Goal: Answer question/provide support: Share knowledge or assist other users

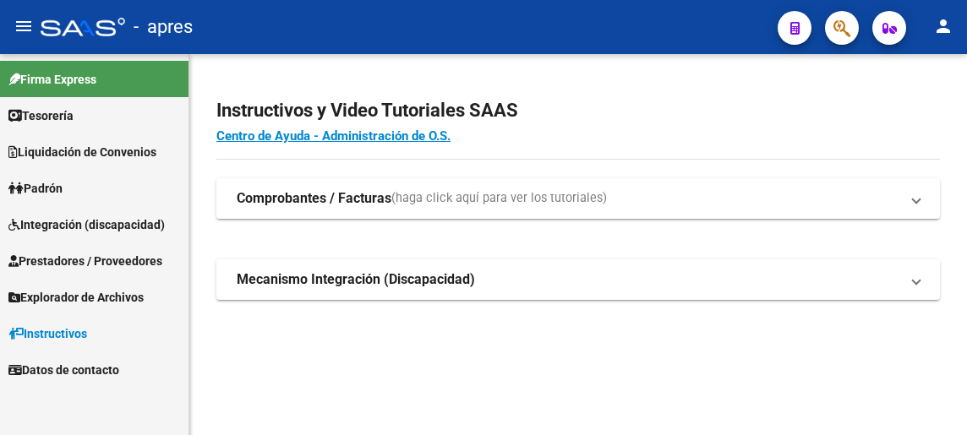
click at [53, 223] on span "Integración (discapacidad)" at bounding box center [86, 225] width 156 height 19
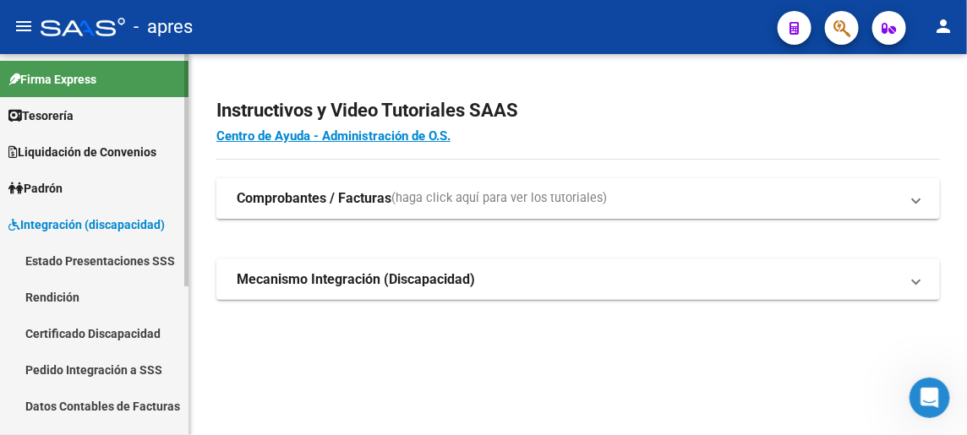
click at [66, 300] on link "Rendición" at bounding box center [94, 297] width 189 height 36
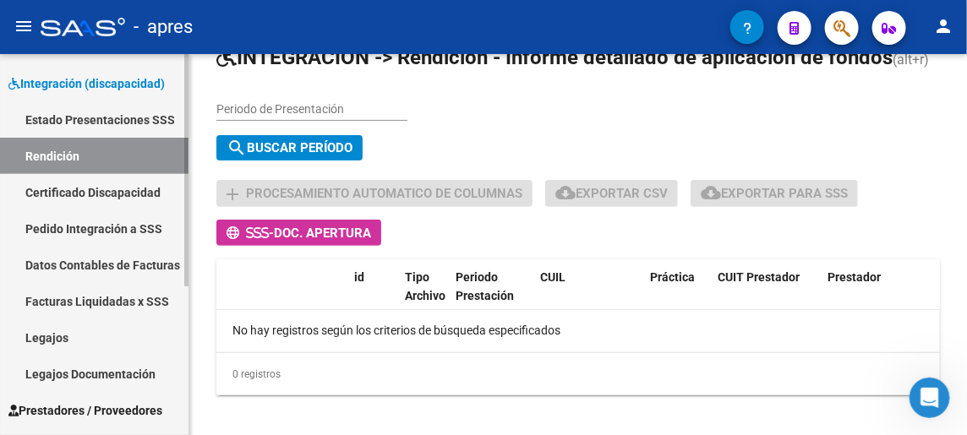
scroll to position [169, 0]
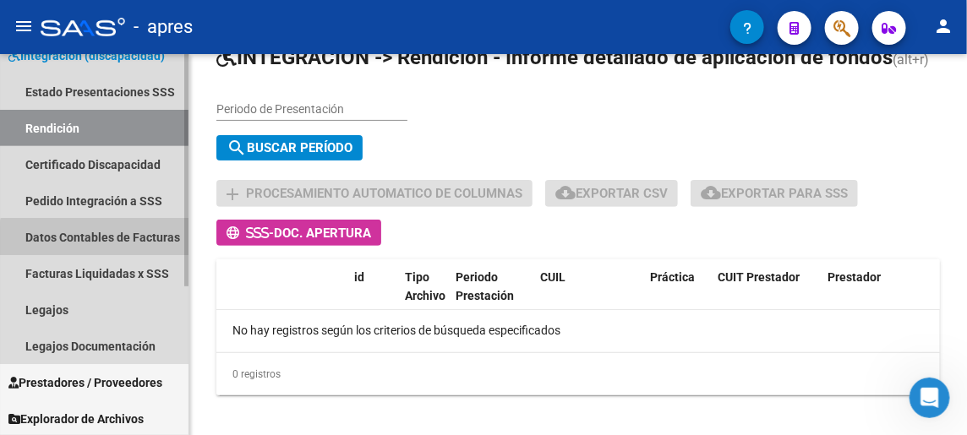
click at [121, 245] on link "Datos Contables de Facturas" at bounding box center [94, 237] width 189 height 36
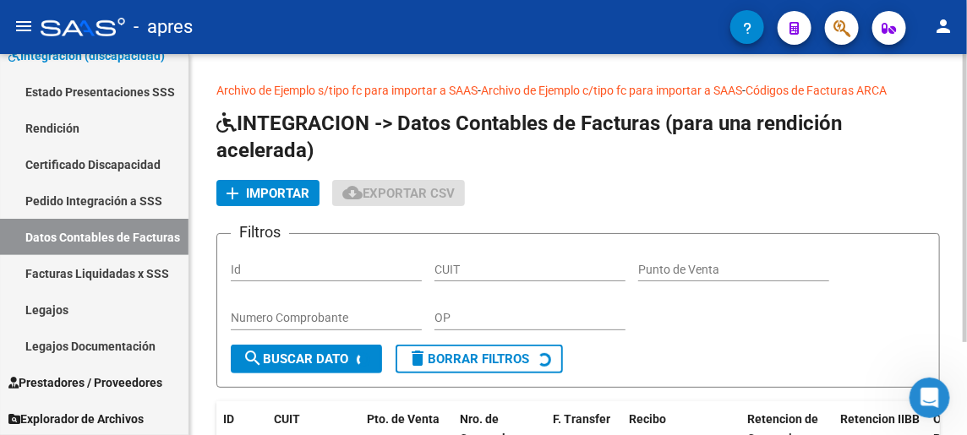
click at [282, 190] on span "Importar" at bounding box center [277, 193] width 63 height 15
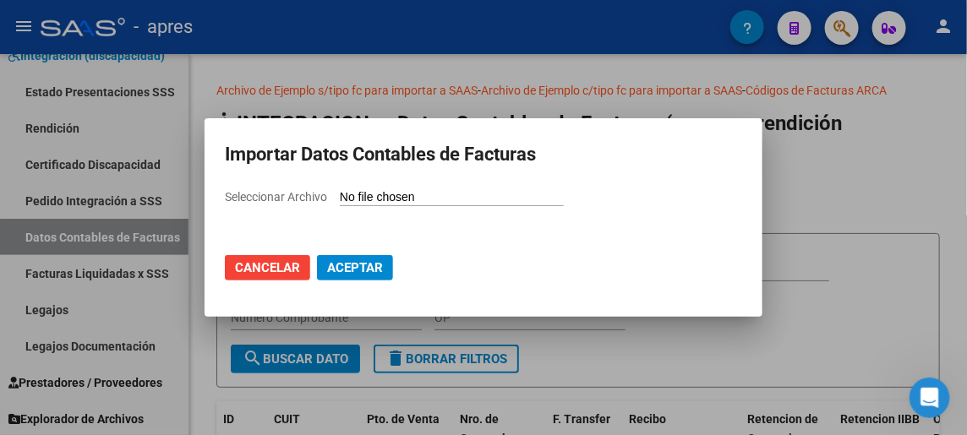
click at [356, 190] on input "Seleccionar Archivo" at bounding box center [452, 198] width 224 height 16
type input "C:\fakepath\DATOSFC_202508080330.xls"
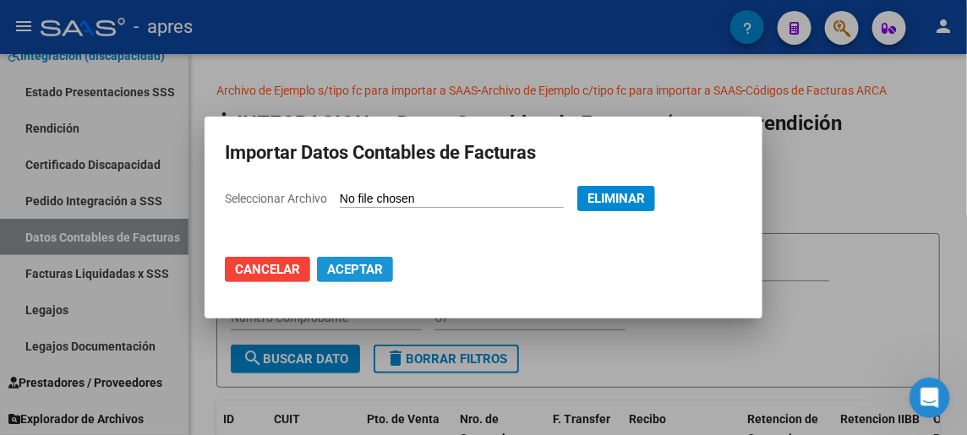
click at [347, 265] on span "Aceptar" at bounding box center [355, 269] width 56 height 15
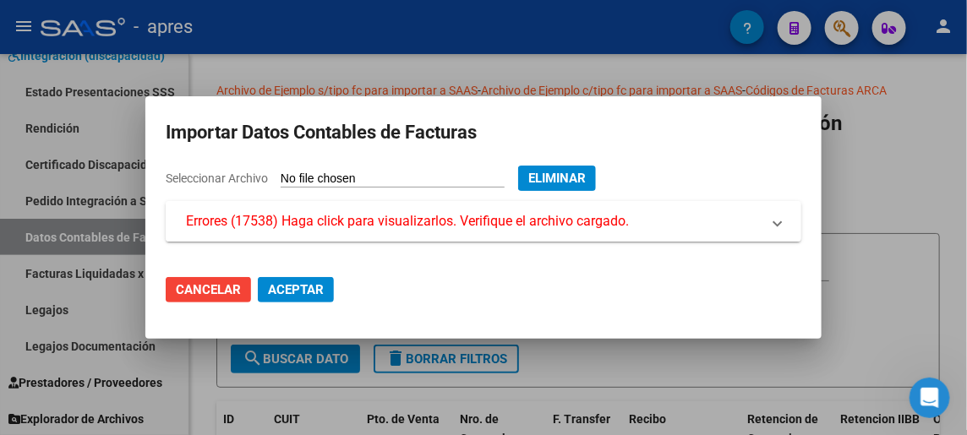
click at [418, 224] on span "Errores (17538) Haga click para visualizarlos. Verifique el archivo cargado." at bounding box center [407, 221] width 443 height 20
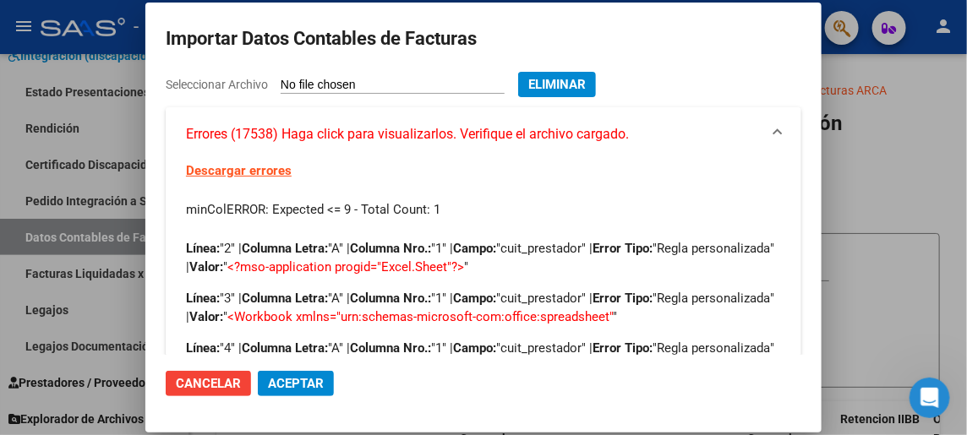
click at [238, 168] on link "Descargar errores" at bounding box center [239, 170] width 106 height 15
click at [299, 379] on span "Aceptar" at bounding box center [296, 383] width 56 height 15
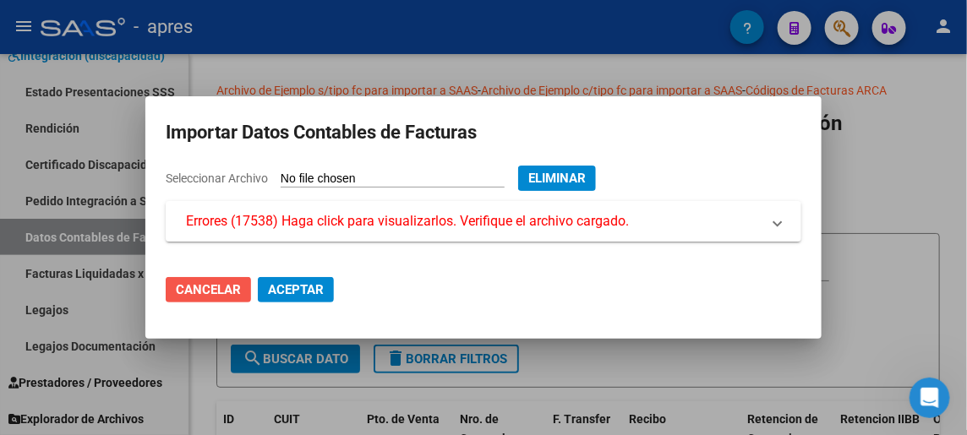
click at [213, 290] on span "Cancelar" at bounding box center [208, 289] width 65 height 15
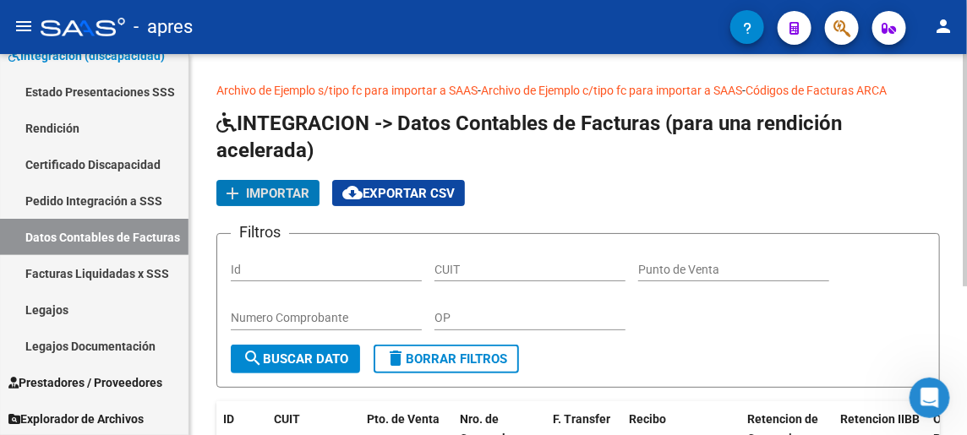
click at [290, 197] on span "Importar" at bounding box center [277, 193] width 63 height 15
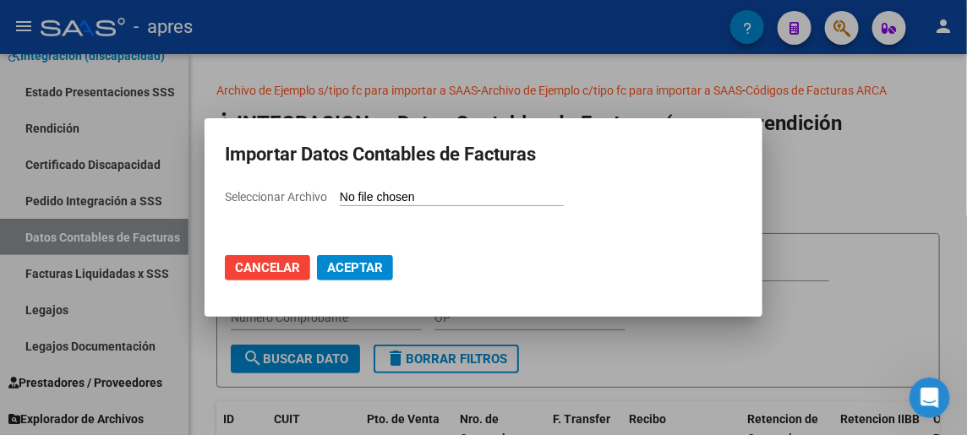
click at [295, 203] on span "Seleccionar Archivo" at bounding box center [276, 197] width 102 height 14
click at [340, 203] on input "Seleccionar Archivo" at bounding box center [452, 198] width 224 height 16
type input "C:\fakepath\prueba.csv"
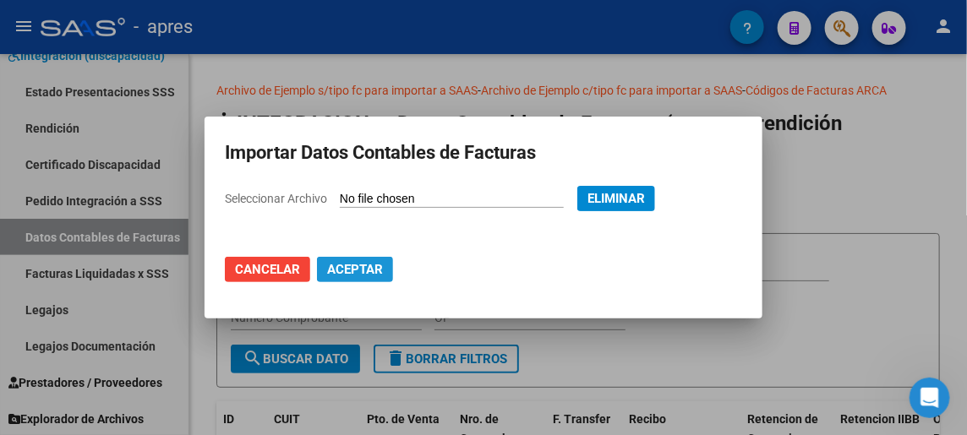
click at [349, 265] on span "Aceptar" at bounding box center [355, 269] width 56 height 15
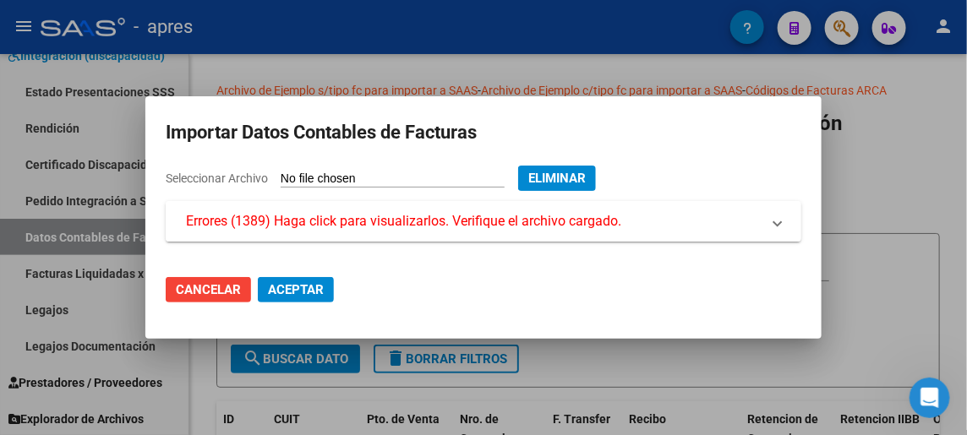
click at [273, 216] on span "Errores (1389) Haga click para visualizarlos. Verifique el archivo cargado." at bounding box center [403, 221] width 435 height 20
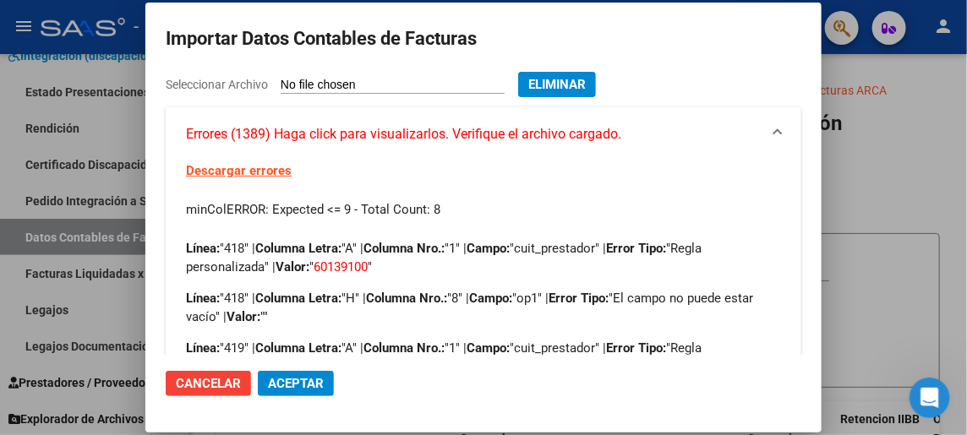
click at [235, 163] on link "Descargar errores" at bounding box center [239, 170] width 106 height 15
click at [285, 378] on span "Aceptar" at bounding box center [296, 383] width 56 height 15
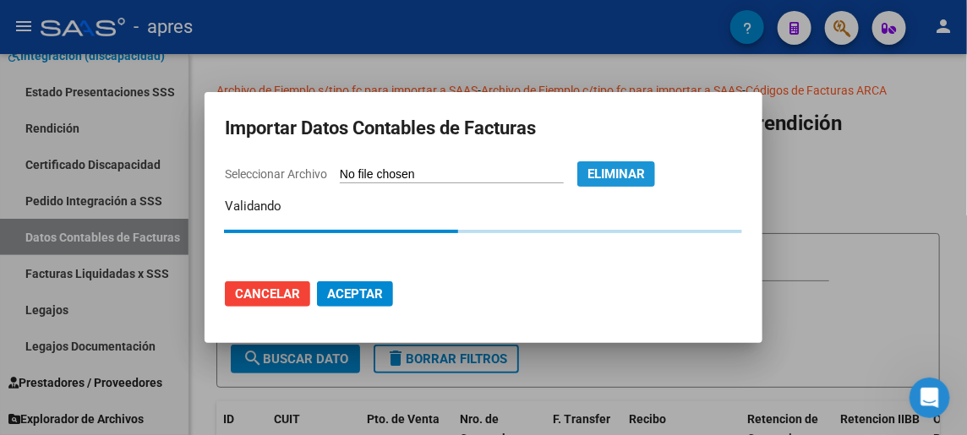
click at [629, 172] on span "Eliminar" at bounding box center [616, 174] width 57 height 15
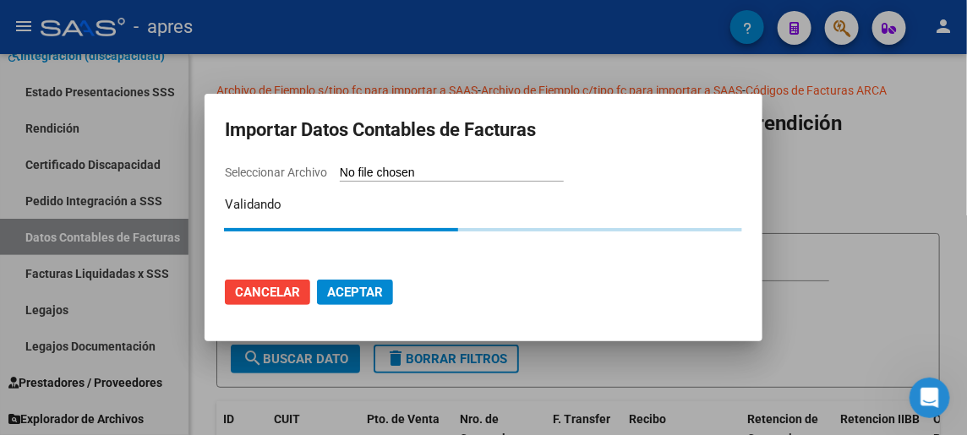
click at [269, 168] on span "Seleccionar Archivo" at bounding box center [276, 173] width 102 height 14
click at [340, 168] on input "Seleccionar Archivo" at bounding box center [452, 174] width 224 height 16
type input "C:\fakepath\prueba.csv"
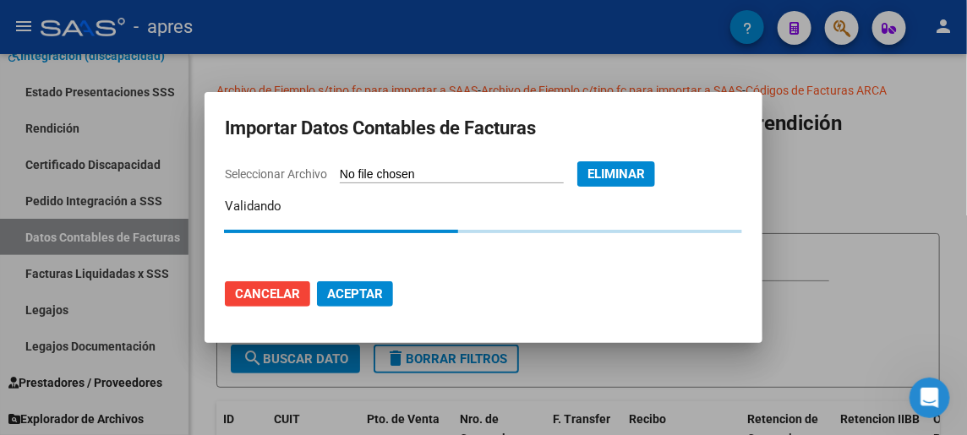
click at [231, 290] on button "Cancelar" at bounding box center [267, 294] width 85 height 25
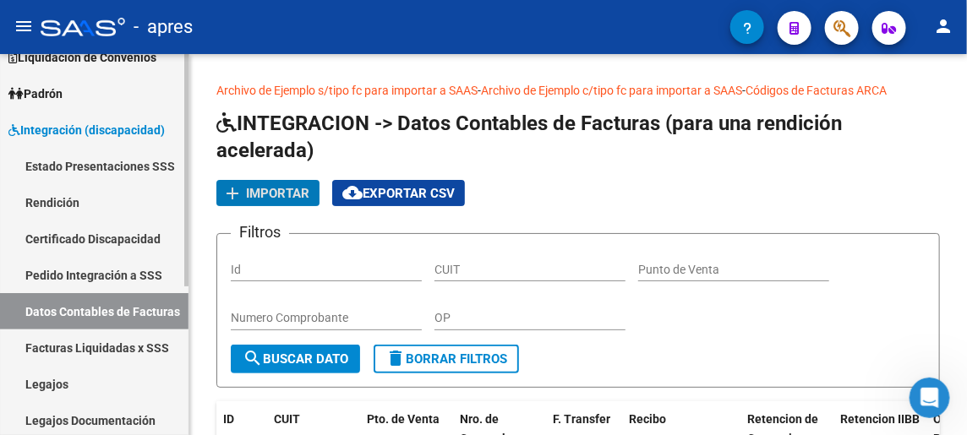
scroll to position [243, 0]
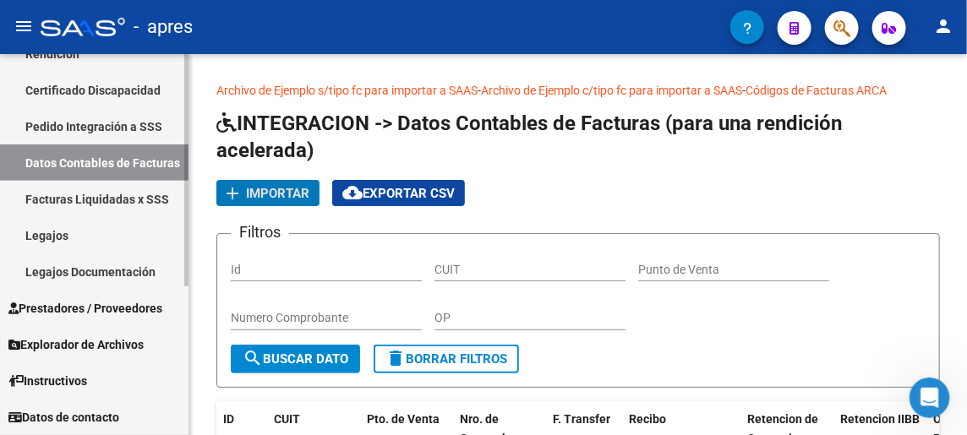
click at [107, 315] on span "Prestadores / Proveedores" at bounding box center [85, 308] width 154 height 19
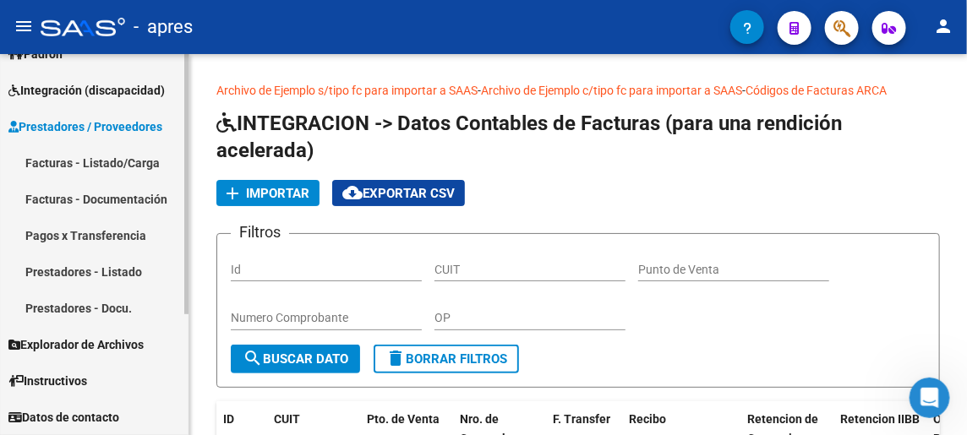
scroll to position [134, 0]
click at [76, 225] on link "Pagos x Transferencia" at bounding box center [94, 235] width 189 height 36
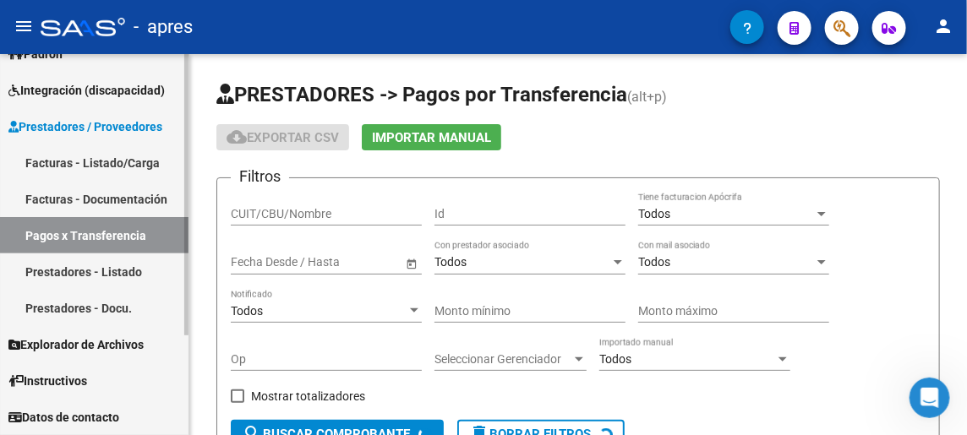
click at [81, 235] on link "Pagos x Transferencia" at bounding box center [94, 235] width 189 height 36
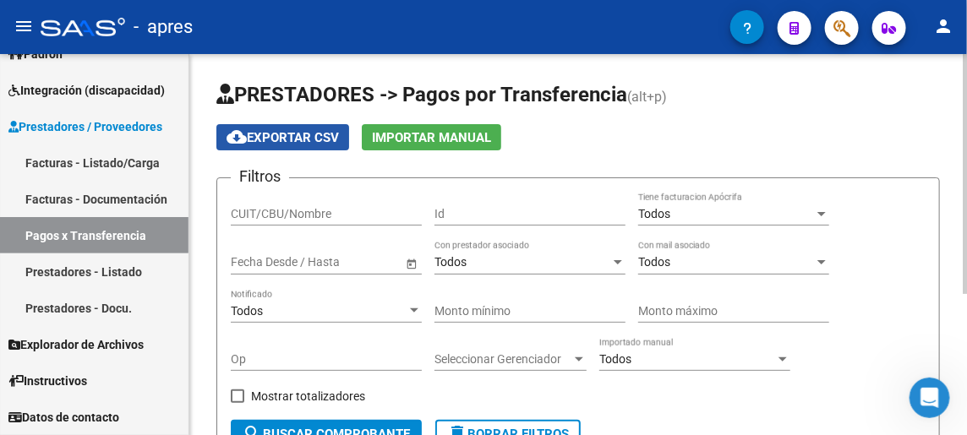
click at [284, 139] on span "cloud_download Exportar CSV" at bounding box center [283, 137] width 112 height 15
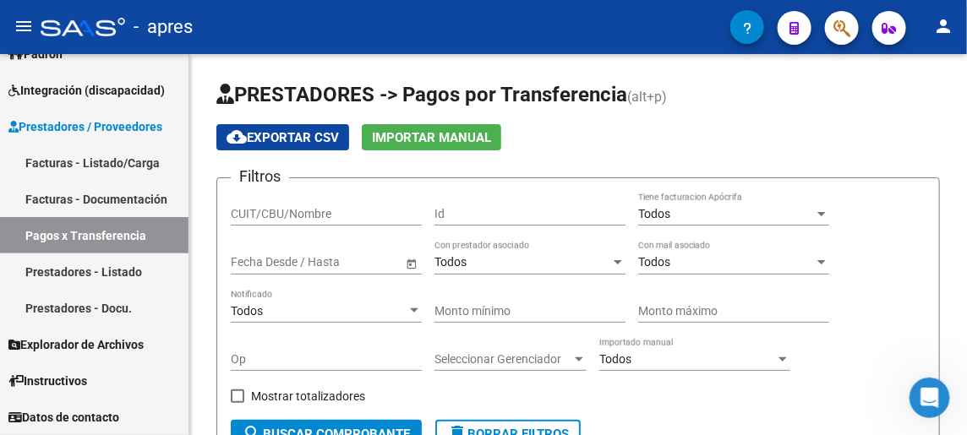
click at [923, 398] on icon "Abrir Intercom Messenger" at bounding box center [930, 398] width 28 height 28
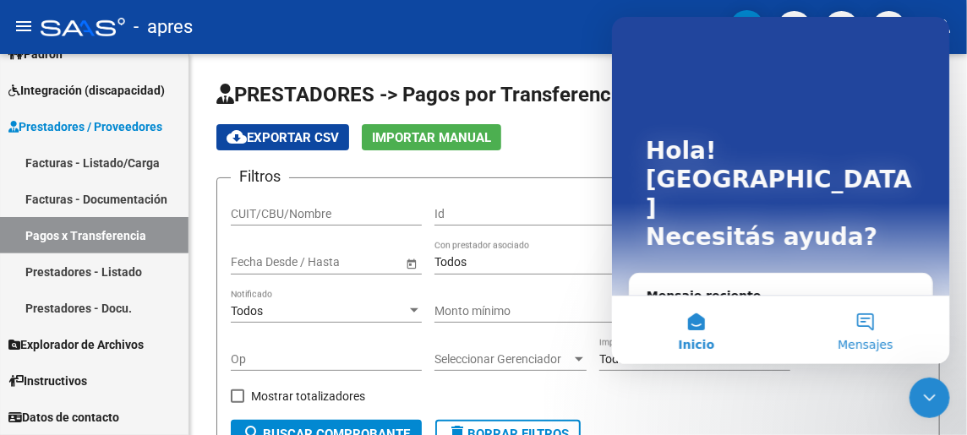
click at [861, 318] on button "Mensajes" at bounding box center [864, 330] width 169 height 68
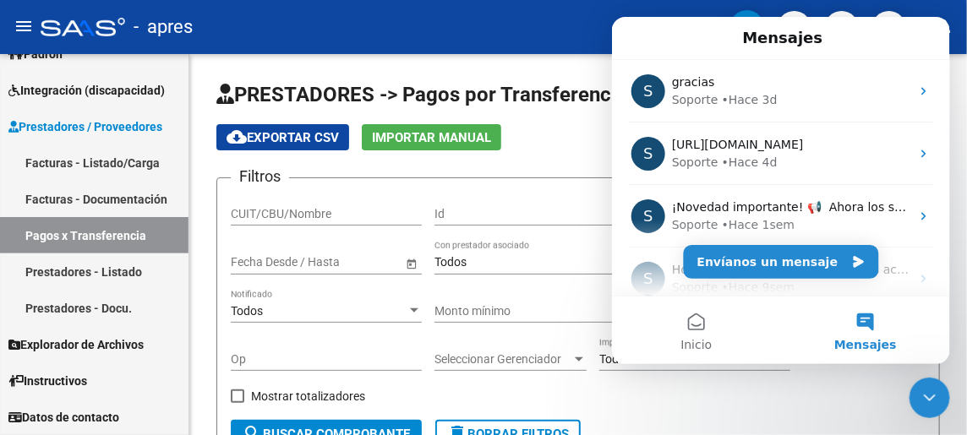
click at [864, 315] on button "Mensajes" at bounding box center [864, 330] width 169 height 68
click at [758, 259] on button "Envíanos un mensaje" at bounding box center [780, 261] width 195 height 34
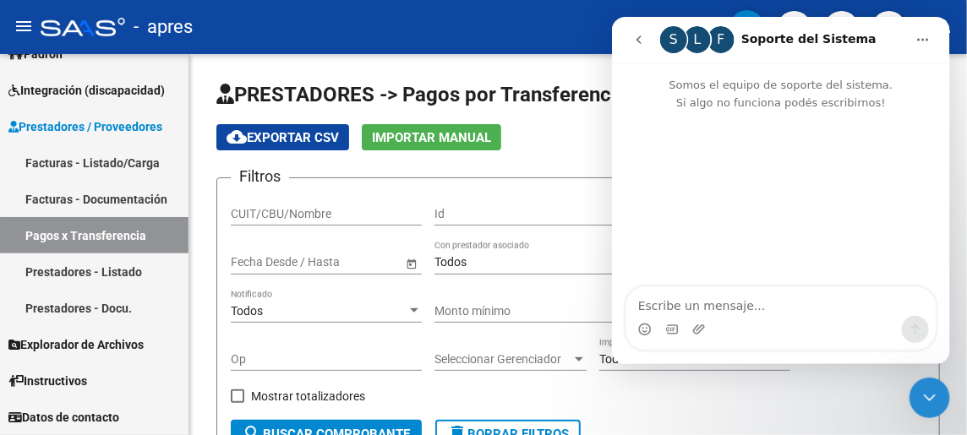
type textarea "D"
click at [726, 238] on div "Intercom Messenger" at bounding box center [780, 200] width 338 height 178
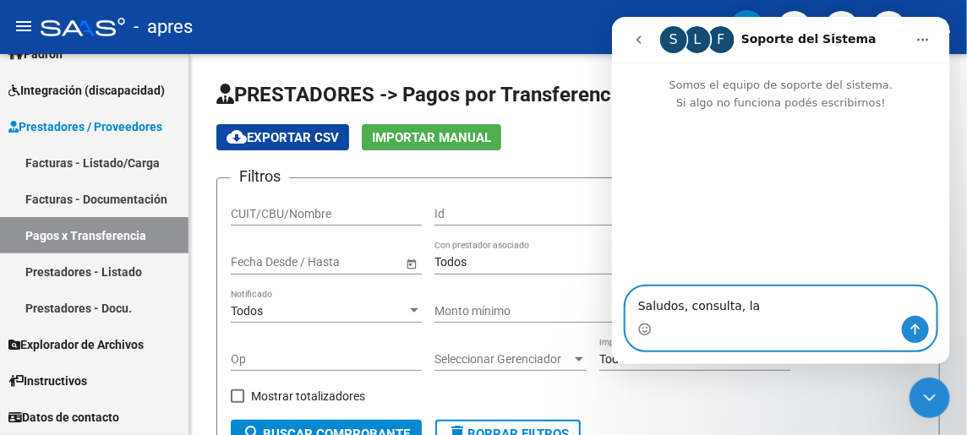
click at [774, 297] on textarea "Saludos, consulta, la" at bounding box center [780, 301] width 309 height 29
paste textarea "SALUD_CUIT_CBU= X_CUIT"
type textarea "Saludos, consulta, la SALUD_CUIT_CBU= X_CUIT"
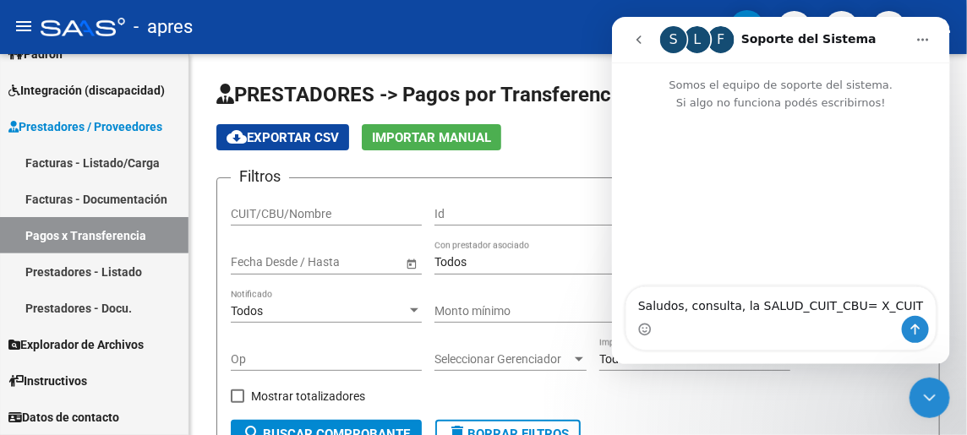
click at [701, 265] on div "Intercom Messenger" at bounding box center [780, 200] width 338 height 178
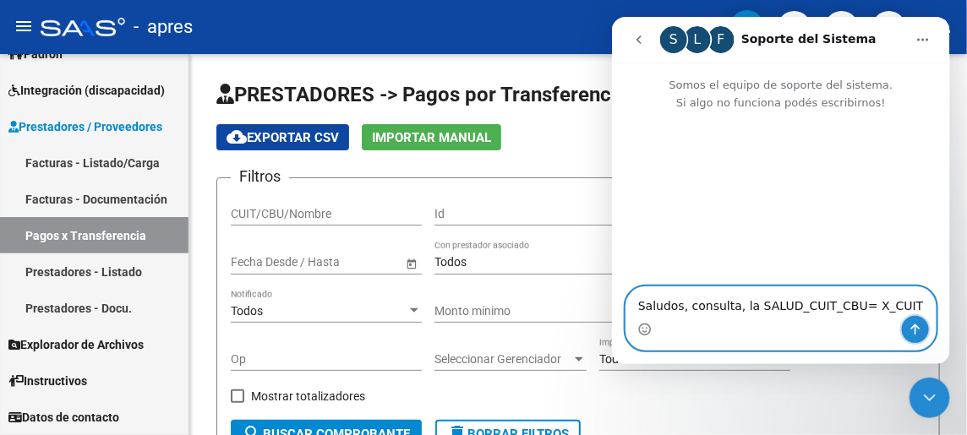
click at [908, 322] on icon "Enviar un mensaje…" at bounding box center [915, 329] width 14 height 14
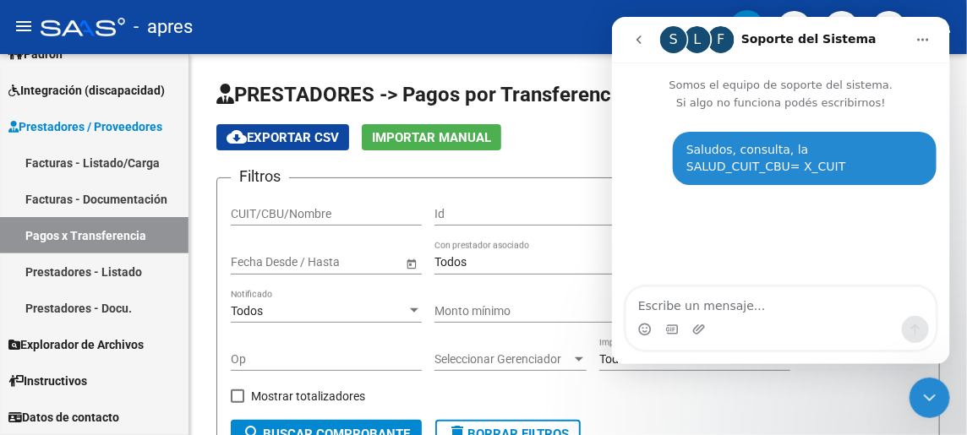
type textarea "SALUD_CUIT_CBU= X_CUIT"
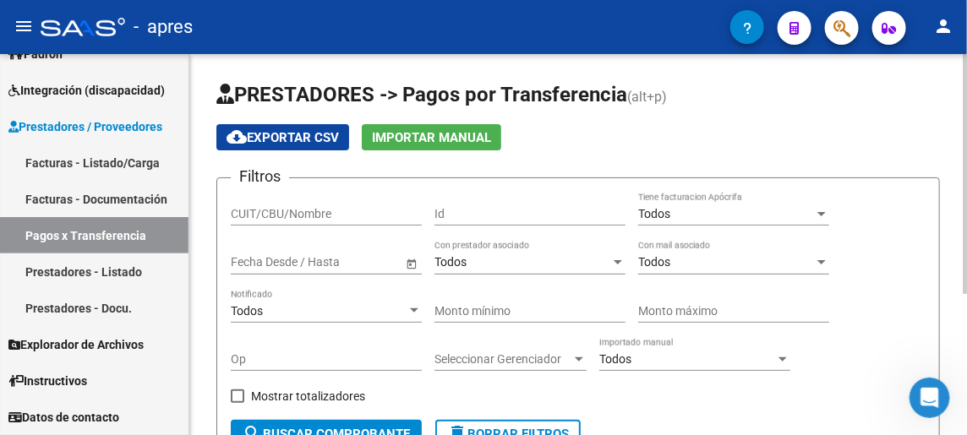
click at [602, 396] on div "Filtros CUIT/CBU/Nombre Id Todos Tiene facturacion Apócrifa Start date – End da…" at bounding box center [578, 306] width 695 height 228
click at [290, 362] on input "Op" at bounding box center [326, 360] width 191 height 14
click at [303, 377] on div "Op" at bounding box center [326, 361] width 191 height 48
click at [914, 298] on div "Filtros CUIT/CBU/Nombre Id Todos Tiene facturacion Apócrifa Start date – End da…" at bounding box center [578, 306] width 695 height 228
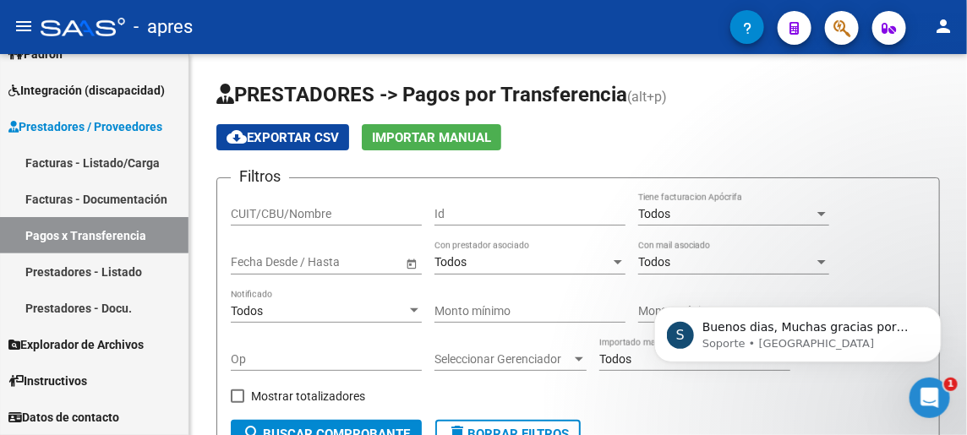
scroll to position [80, 0]
click at [921, 401] on icon "Abrir Intercom Messenger" at bounding box center [930, 398] width 28 height 28
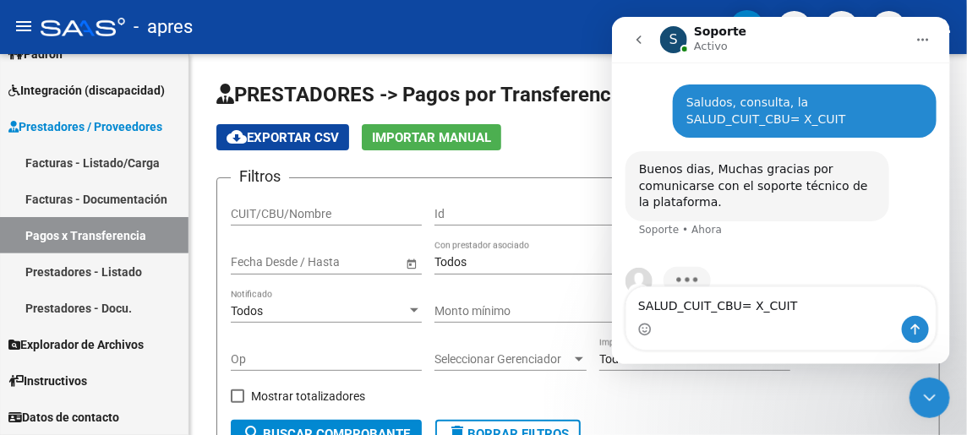
scroll to position [82, 0]
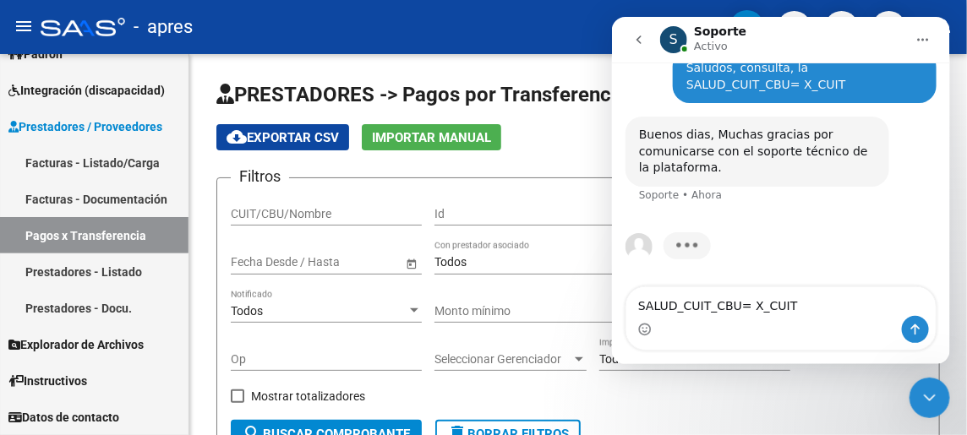
drag, startPoint x: 790, startPoint y: 303, endPoint x: 615, endPoint y: 314, distance: 175.3
click at [623, 314] on div "SALUD_CUIT_CBU= X_CUIT SALUD_CUIT_CBU= X_CUIT" at bounding box center [780, 318] width 338 height 64
type textarea "S"
click at [796, 249] on div "Escribiendo" at bounding box center [780, 255] width 311 height 65
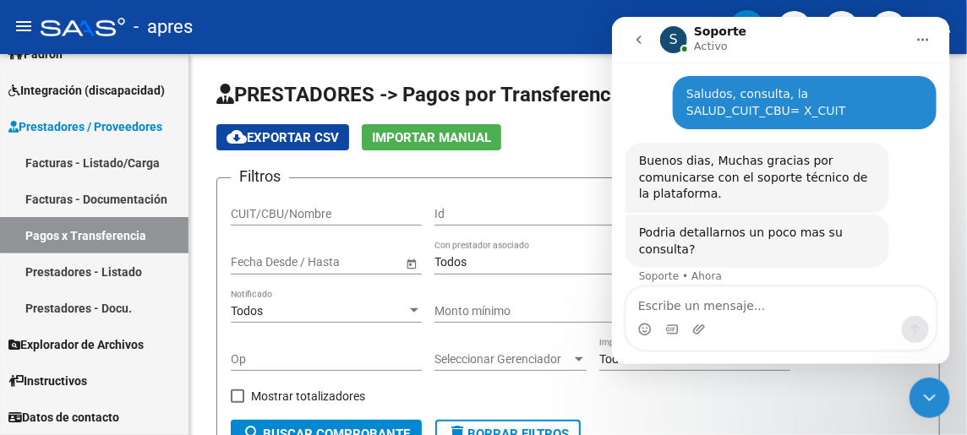
scroll to position [55, 0]
drag, startPoint x: 794, startPoint y: 250, endPoint x: 852, endPoint y: 325, distance: 95.2
click at [852, 325] on div "Intercom Messenger" at bounding box center [780, 328] width 309 height 27
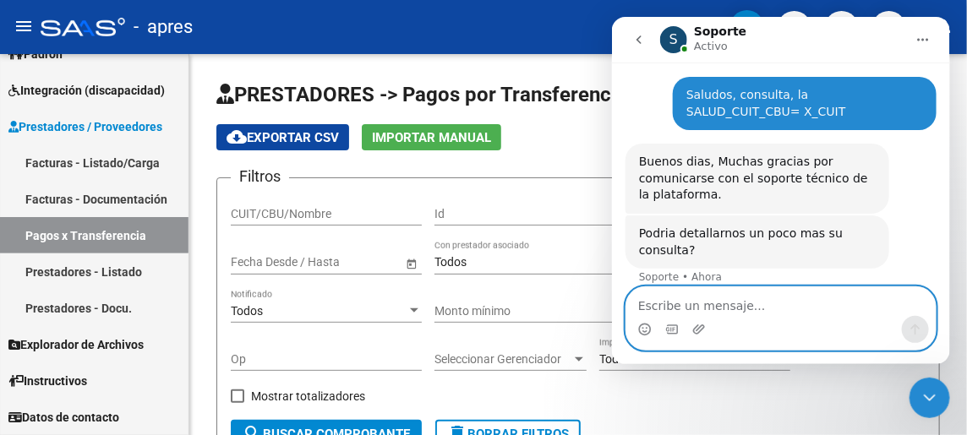
click at [671, 297] on textarea "Escribe un mensaje..." at bounding box center [780, 301] width 309 height 29
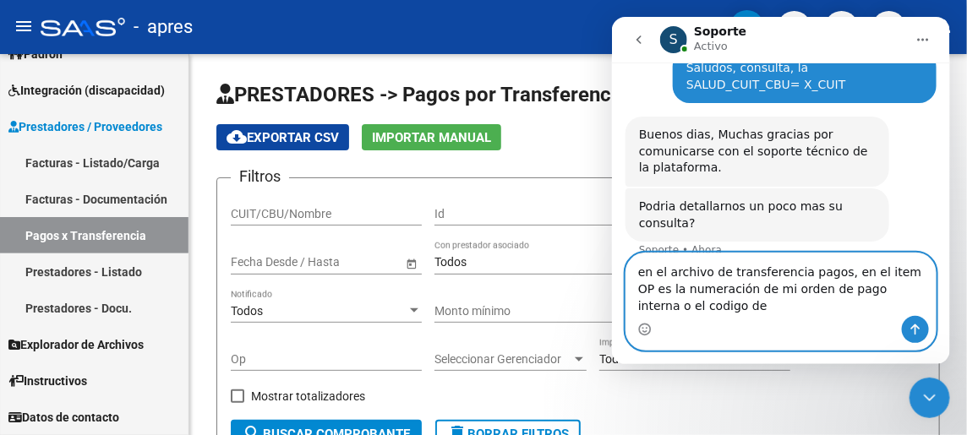
scroll to position [89, 0]
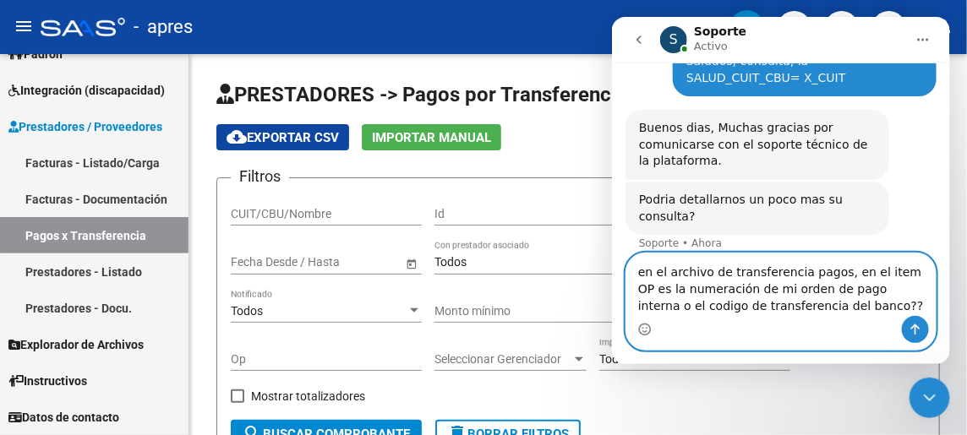
type textarea "en el archivo de transferencia pagos, en el item OP es la numeración de mi orde…"
click at [911, 322] on icon "Enviar un mensaje…" at bounding box center [915, 329] width 14 height 14
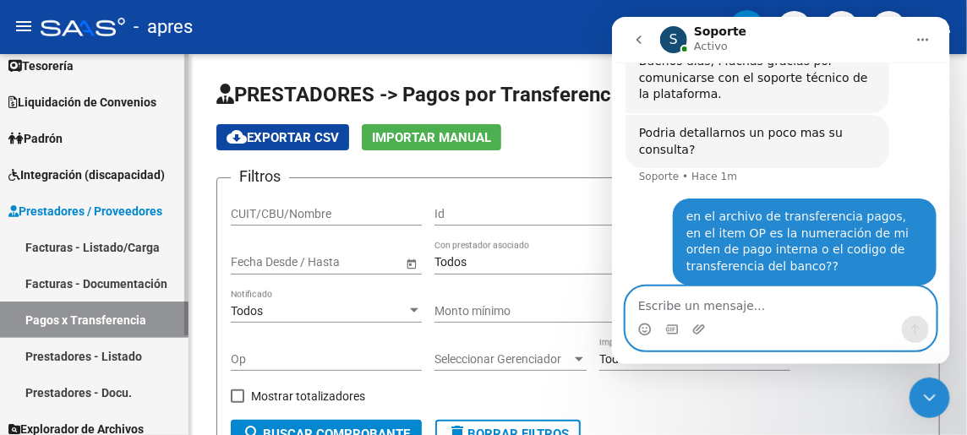
scroll to position [0, 0]
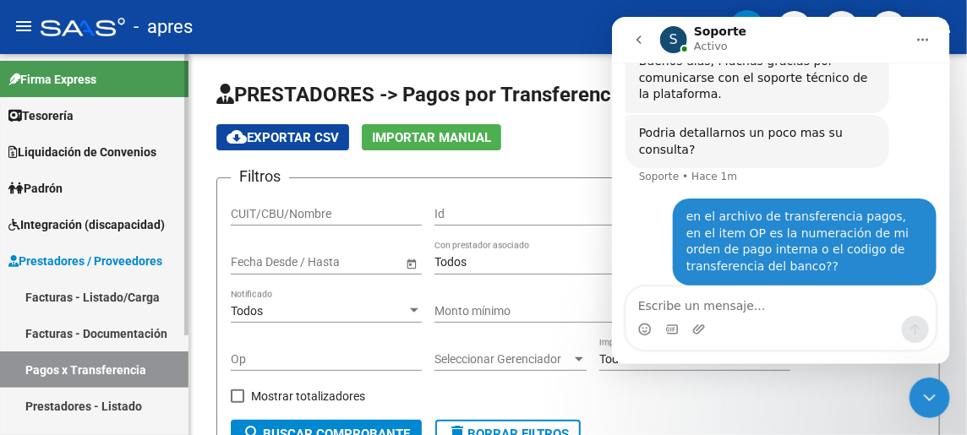
click at [58, 108] on span "Tesorería" at bounding box center [40, 116] width 65 height 19
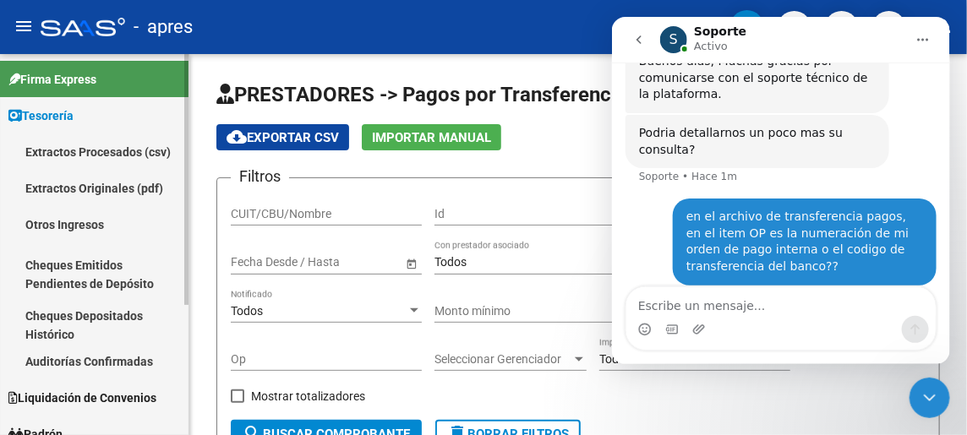
click at [108, 151] on link "Extractos Procesados (csv)" at bounding box center [94, 152] width 189 height 36
click at [52, 153] on link "Extractos Procesados (csv)" at bounding box center [94, 152] width 189 height 36
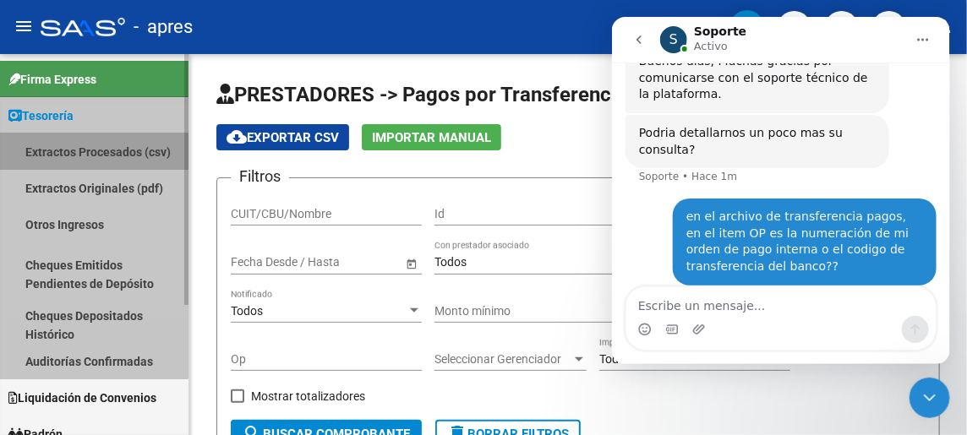
click at [52, 153] on link "Extractos Procesados (csv)" at bounding box center [94, 152] width 189 height 36
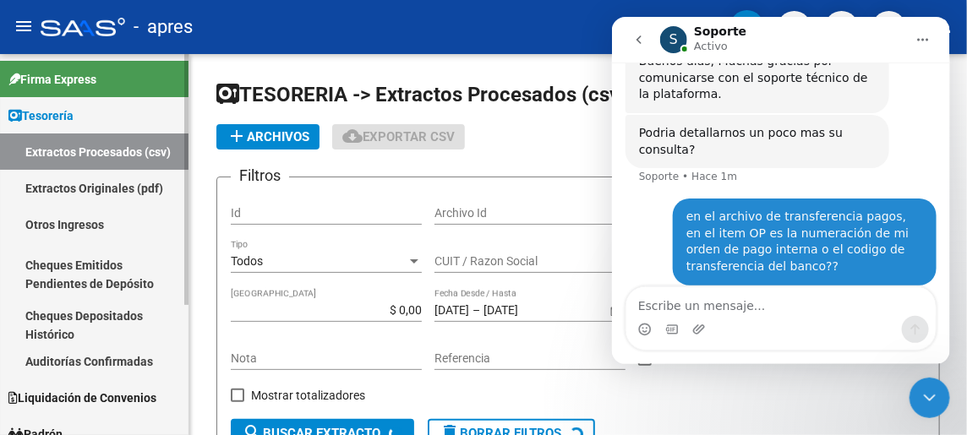
click at [132, 154] on link "Extractos Procesados (csv)" at bounding box center [94, 152] width 189 height 36
click at [269, 150] on app-list-header "TESORERIA -> Extractos Procesados (csv) add Archivos cloud_download Exportar CS…" at bounding box center [578, 271] width 724 height 381
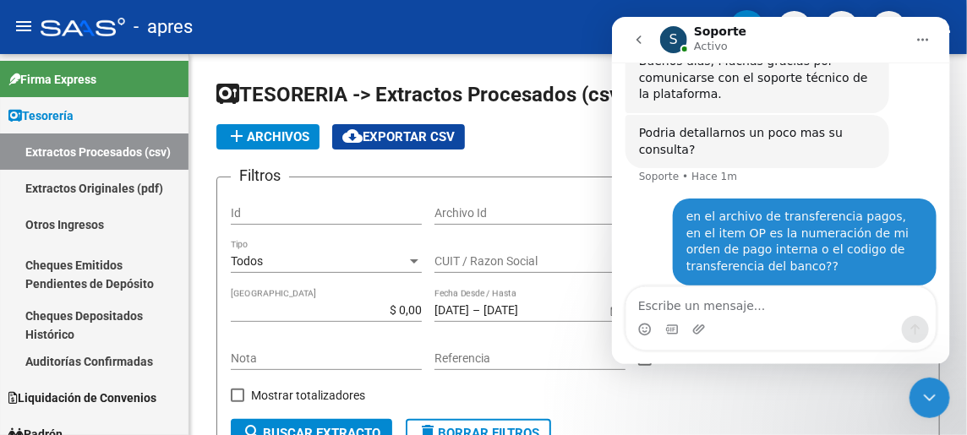
click at [927, 399] on icon "Cerrar Intercom Messenger" at bounding box center [929, 397] width 12 height 7
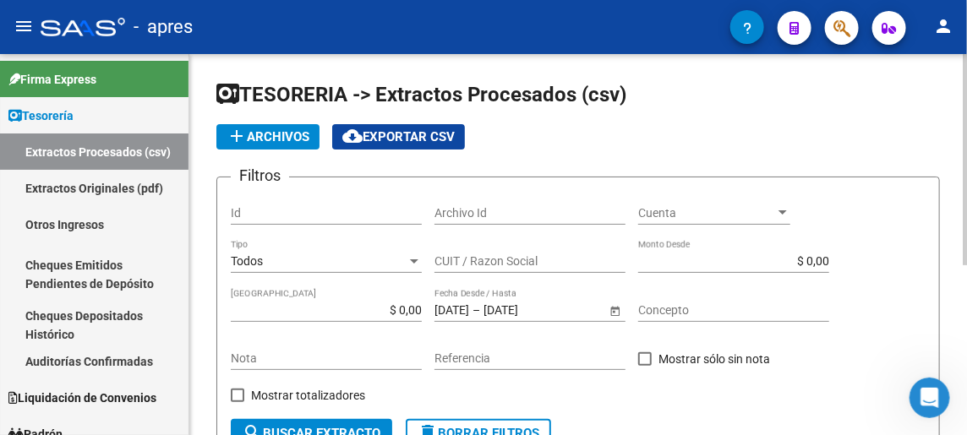
click at [664, 137] on div "add Archivos cloud_download Exportar CSV" at bounding box center [578, 136] width 724 height 25
click at [423, 129] on span "cloud_download Exportar CSV" at bounding box center [398, 136] width 112 height 15
click at [183, 156] on div "Firma Express Tesorería Extractos Procesados (csv) Extractos Originales (pdf) O…" at bounding box center [96, 344] width 193 height 580
click at [137, 188] on link "Extractos Originales (pdf)" at bounding box center [94, 188] width 189 height 36
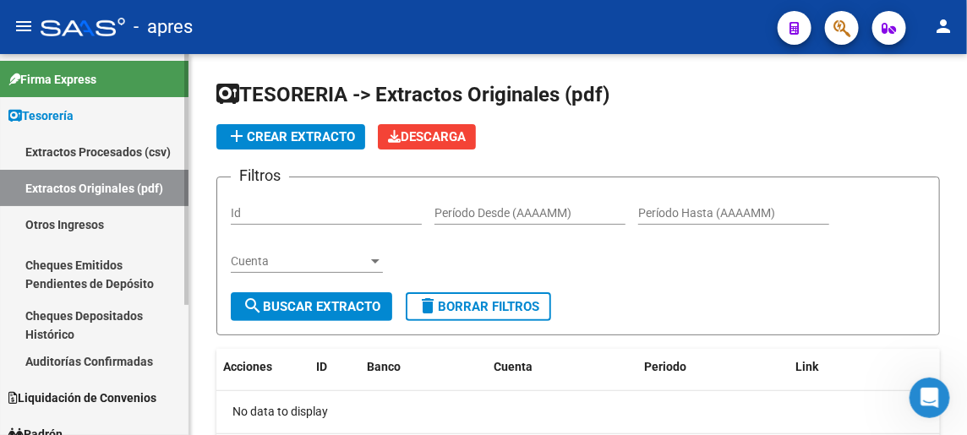
click at [115, 152] on link "Extractos Procesados (csv)" at bounding box center [94, 152] width 189 height 36
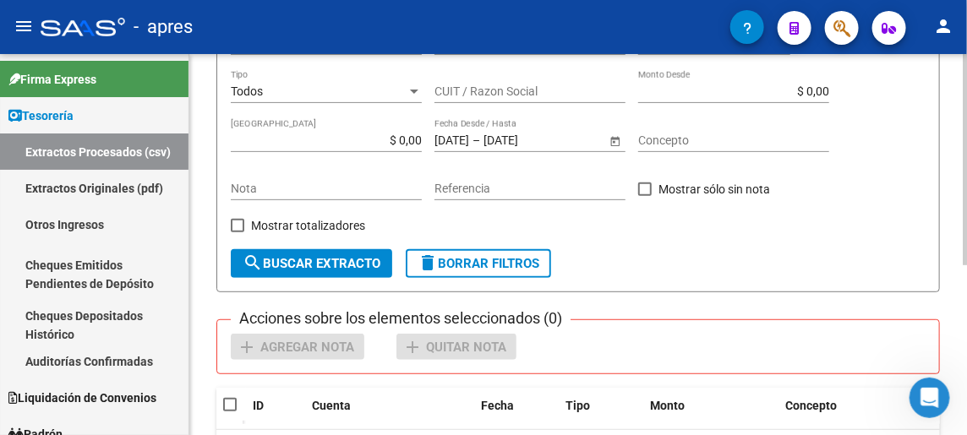
scroll to position [253, 0]
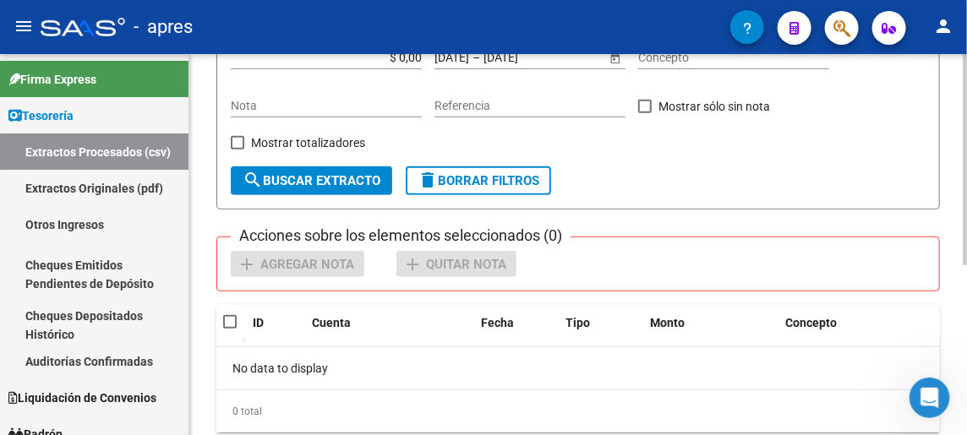
click at [956, 401] on div "TESORERIA -> Extractos Procesados (csv) add Archivos cloud_download Exportar CS…" at bounding box center [578, 144] width 778 height 686
click at [933, 396] on icon "Abrir Intercom Messenger" at bounding box center [930, 398] width 28 height 28
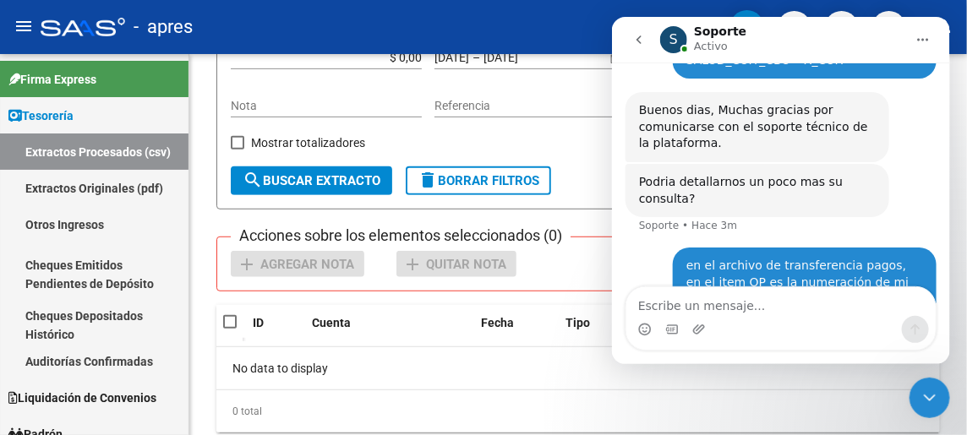
scroll to position [156, 0]
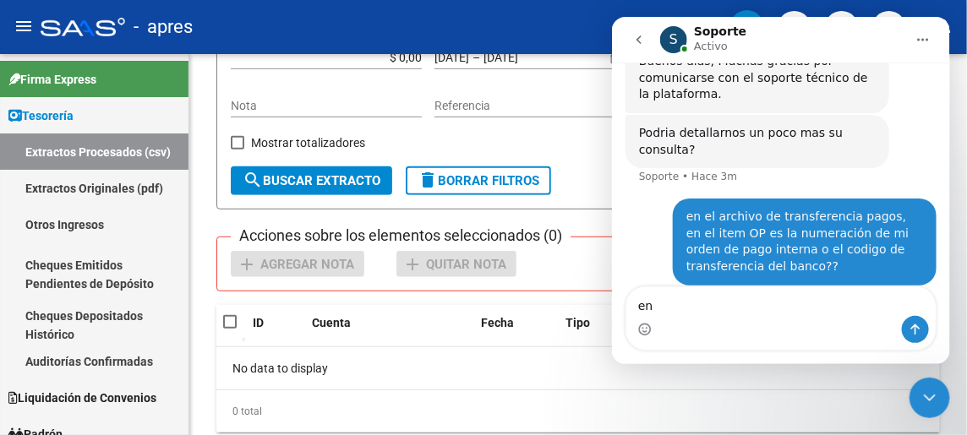
type textarea "e"
type textarea "p"
click at [145, 96] on link "Firma Express" at bounding box center [94, 79] width 189 height 36
click at [937, 391] on icon "Cerrar Intercom Messenger" at bounding box center [929, 397] width 20 height 20
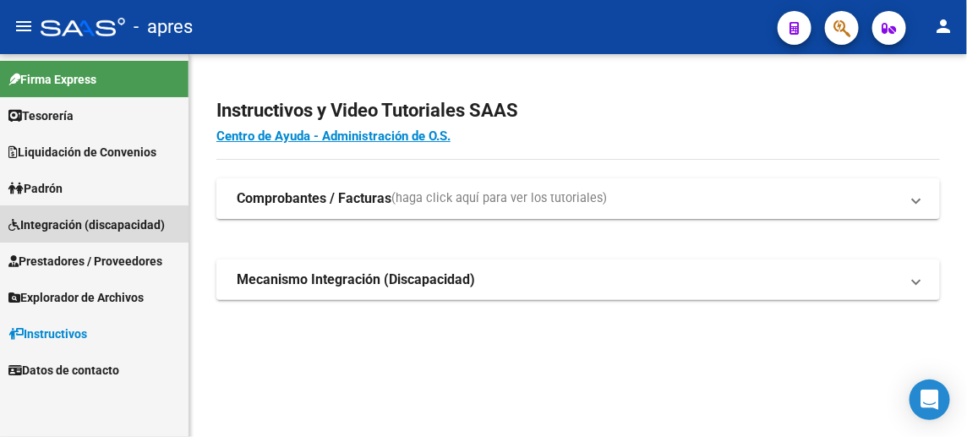
click at [84, 225] on span "Integración (discapacidad)" at bounding box center [86, 225] width 156 height 19
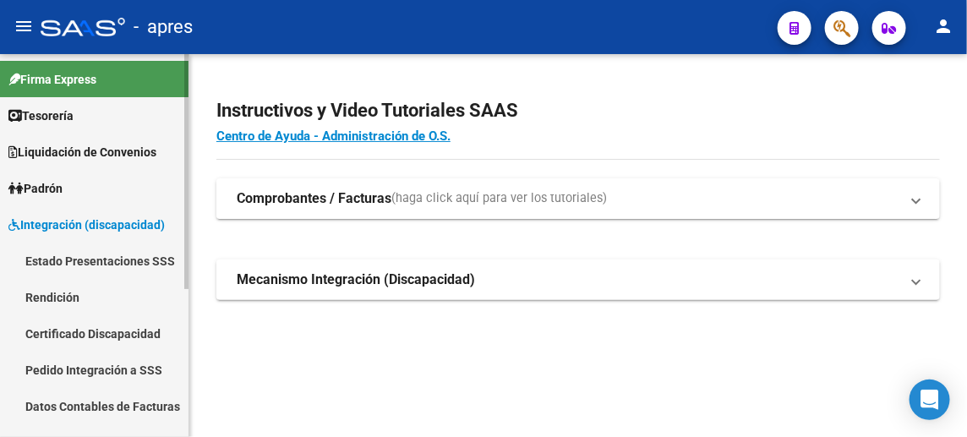
scroll to position [242, 0]
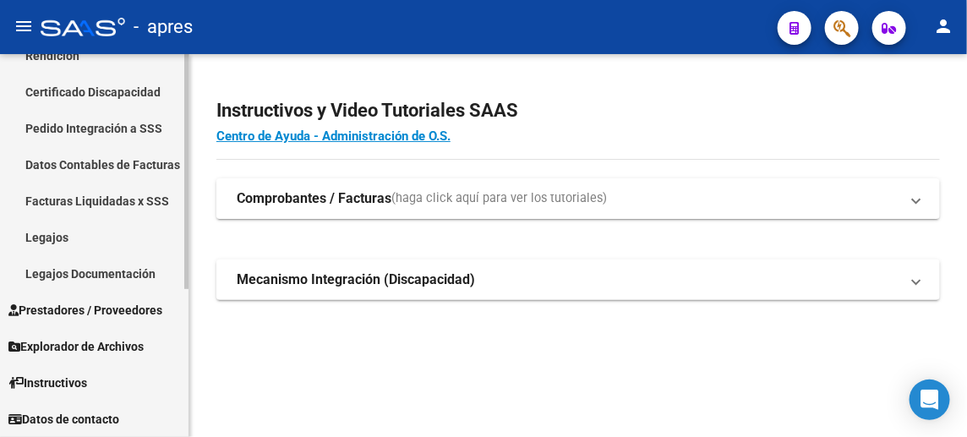
click at [92, 198] on link "Facturas Liquidadas x SSS" at bounding box center [94, 201] width 189 height 36
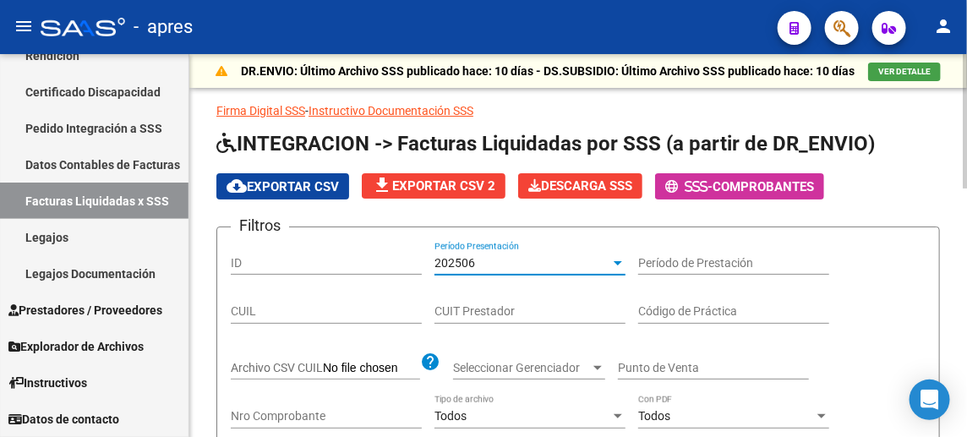
click at [479, 260] on div "202506" at bounding box center [523, 263] width 176 height 14
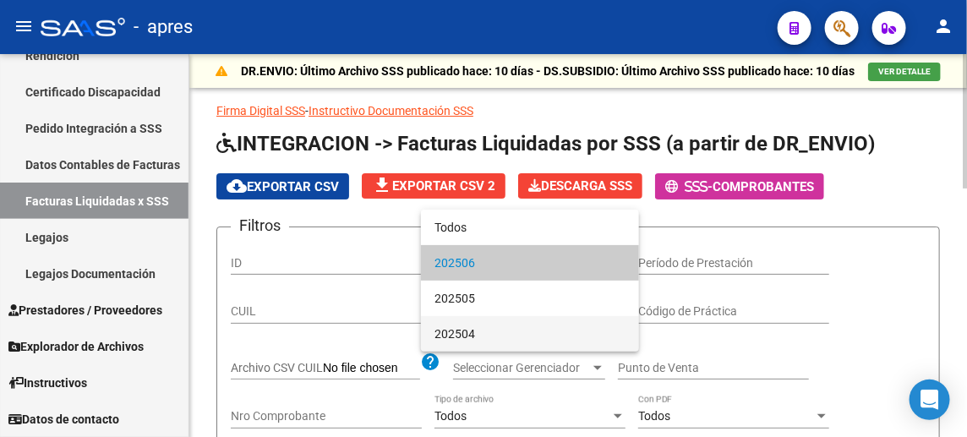
click at [436, 329] on span "202504" at bounding box center [530, 334] width 191 height 36
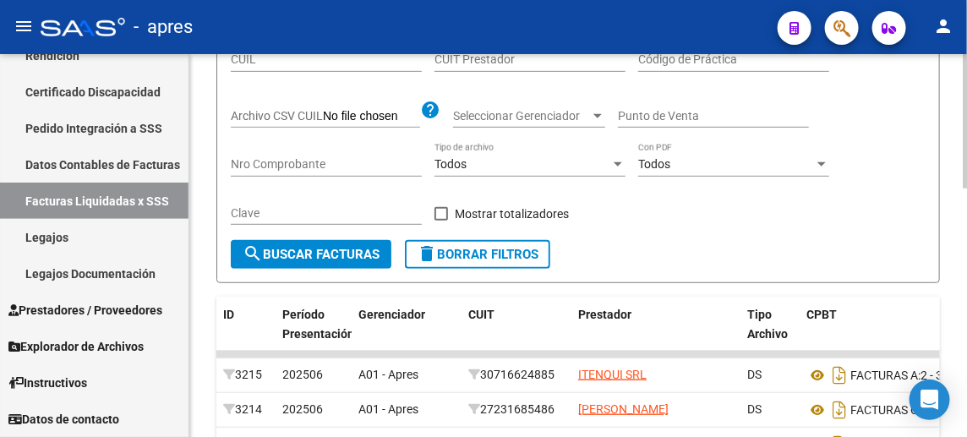
scroll to position [337, 0]
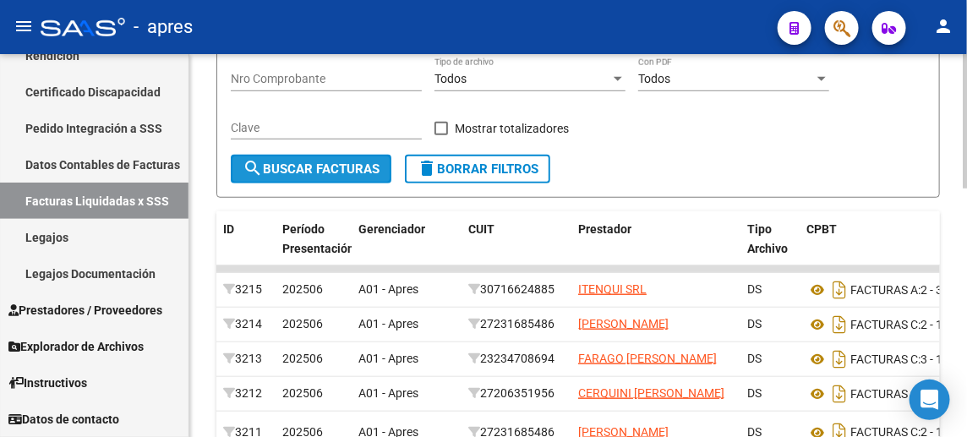
click at [336, 165] on span "search Buscar Facturas" at bounding box center [311, 168] width 137 height 15
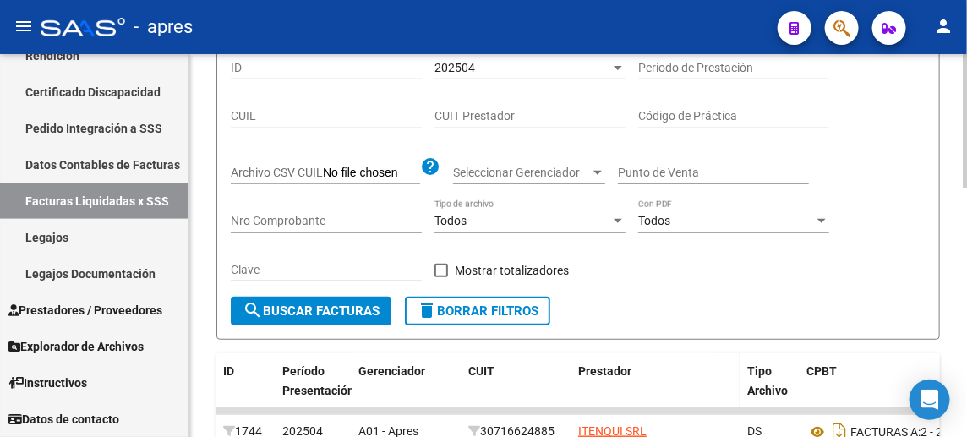
scroll to position [0, 0]
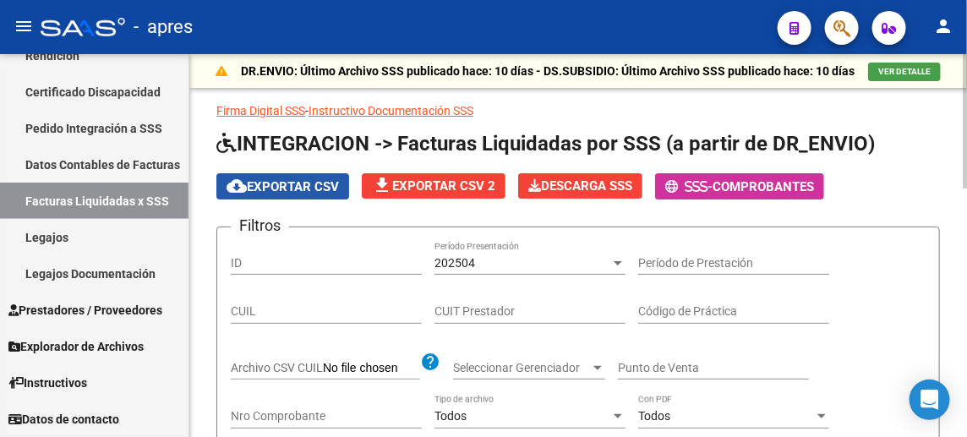
click at [302, 179] on span "cloud_download Exportar CSV" at bounding box center [283, 186] width 112 height 15
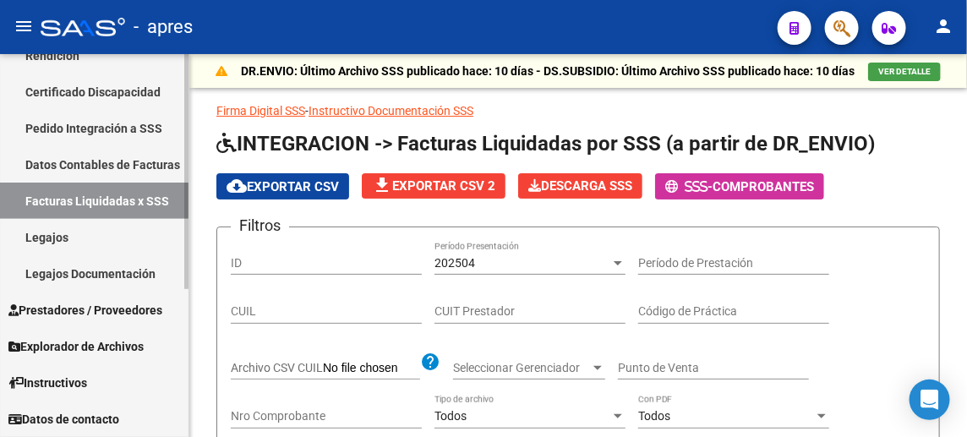
click at [91, 314] on span "Prestadores / Proveedores" at bounding box center [85, 310] width 154 height 19
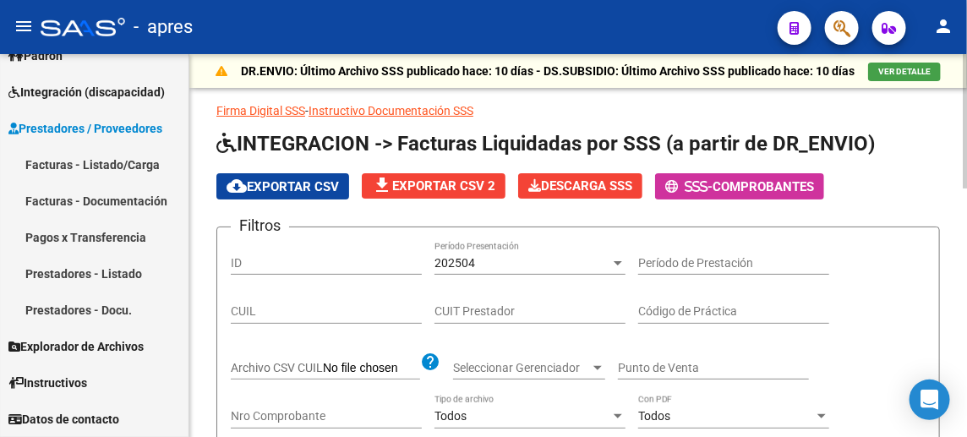
scroll to position [133, 0]
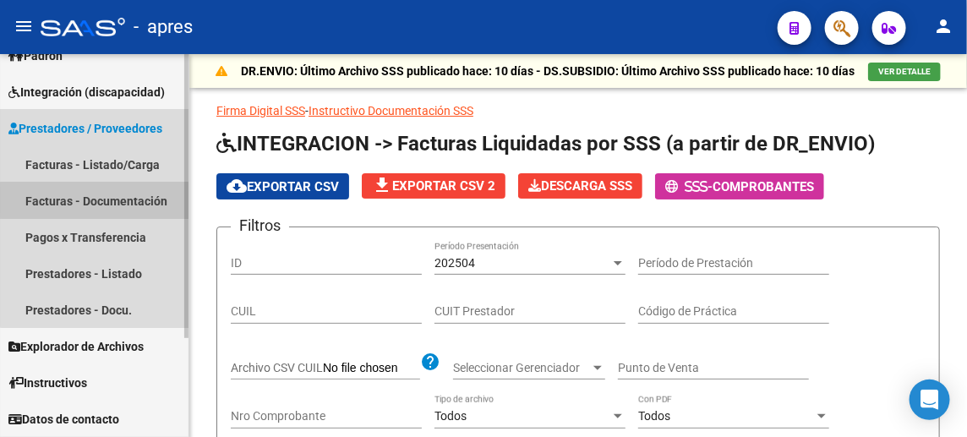
click at [115, 200] on link "Facturas - Documentación" at bounding box center [94, 201] width 189 height 36
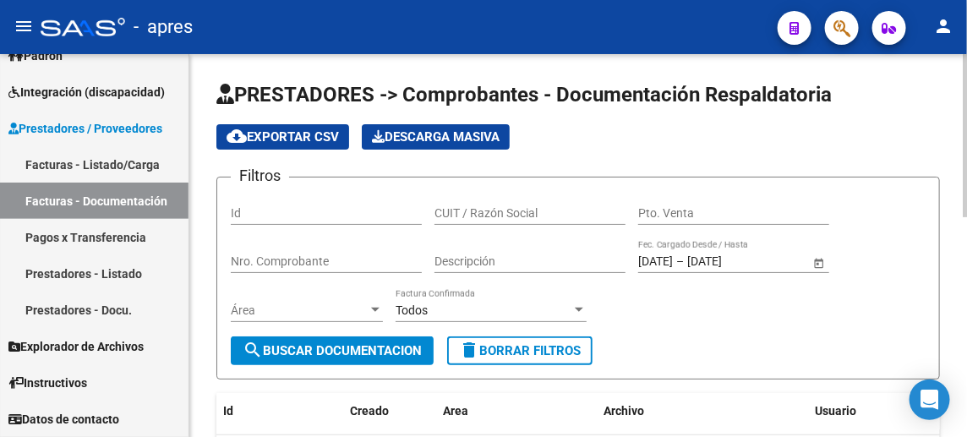
click at [483, 205] on div "CUIT / Razón Social" at bounding box center [530, 208] width 191 height 34
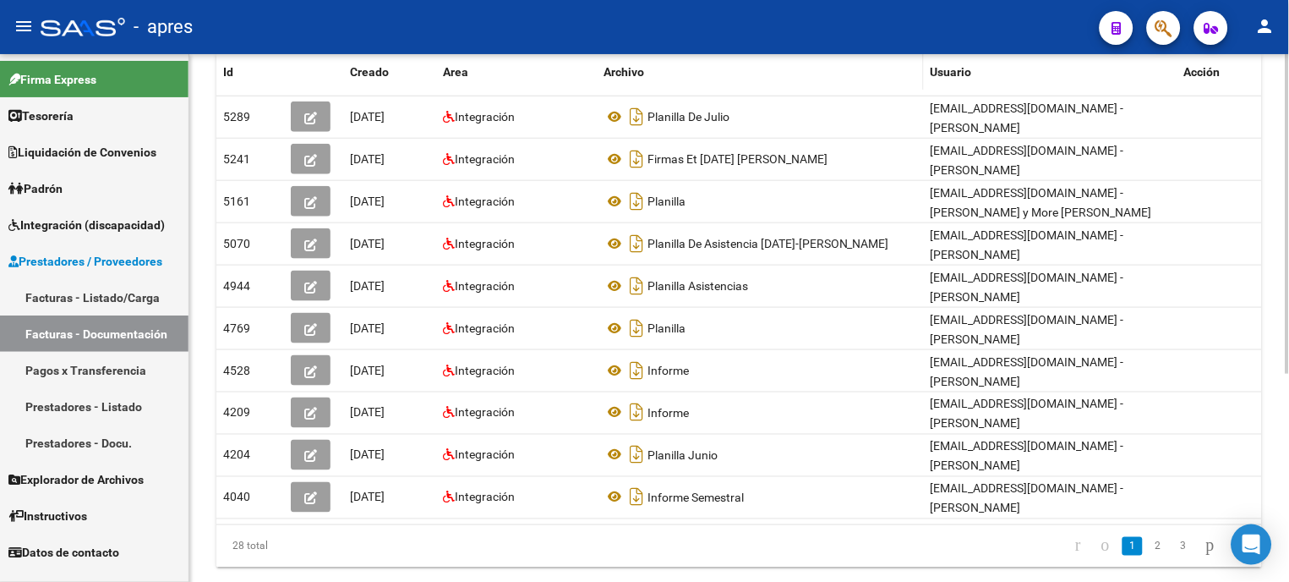
scroll to position [345, 0]
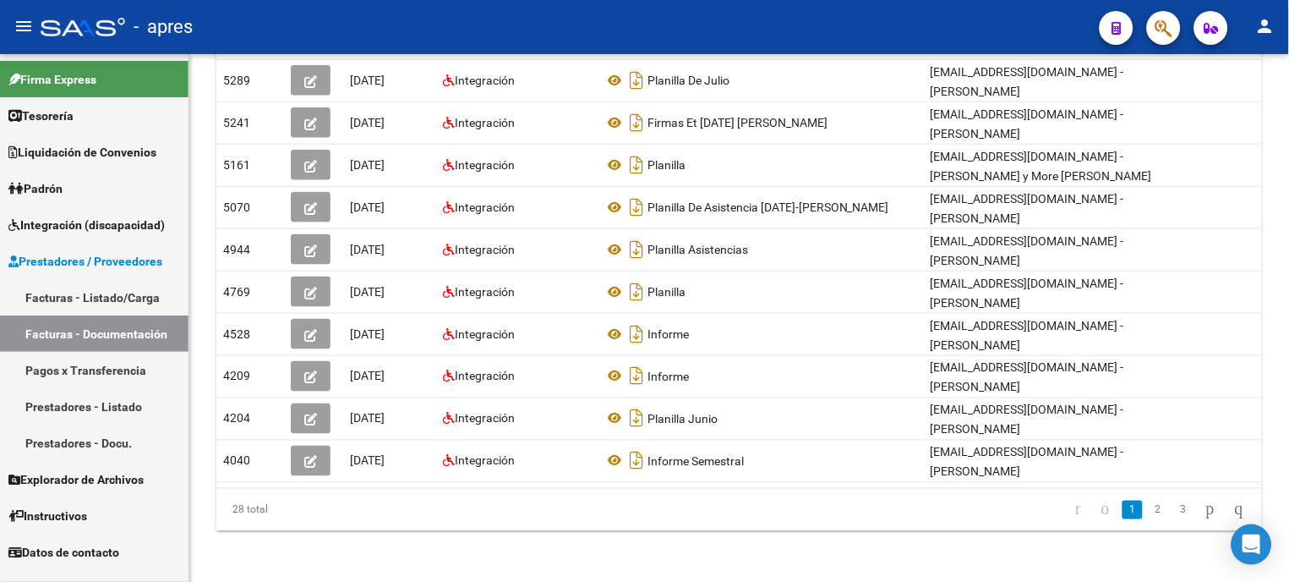
type input "[PERSON_NAME]"
click at [76, 402] on link "Prestadores - Listado" at bounding box center [94, 406] width 189 height 36
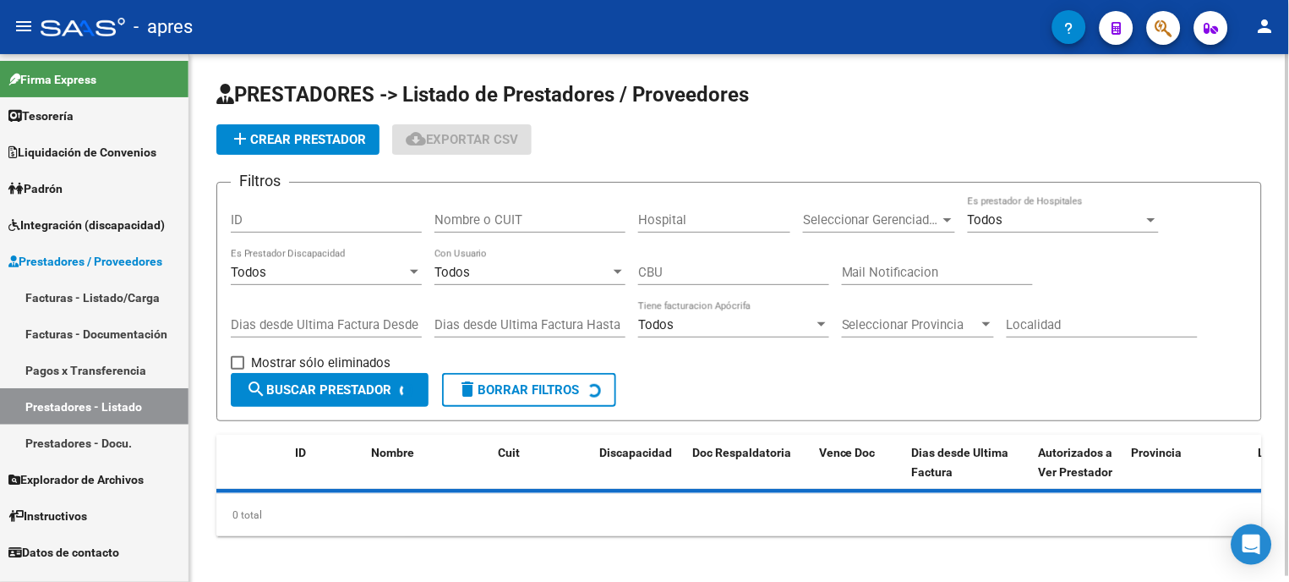
click at [513, 221] on input "Nombre o CUIT" at bounding box center [530, 219] width 191 height 15
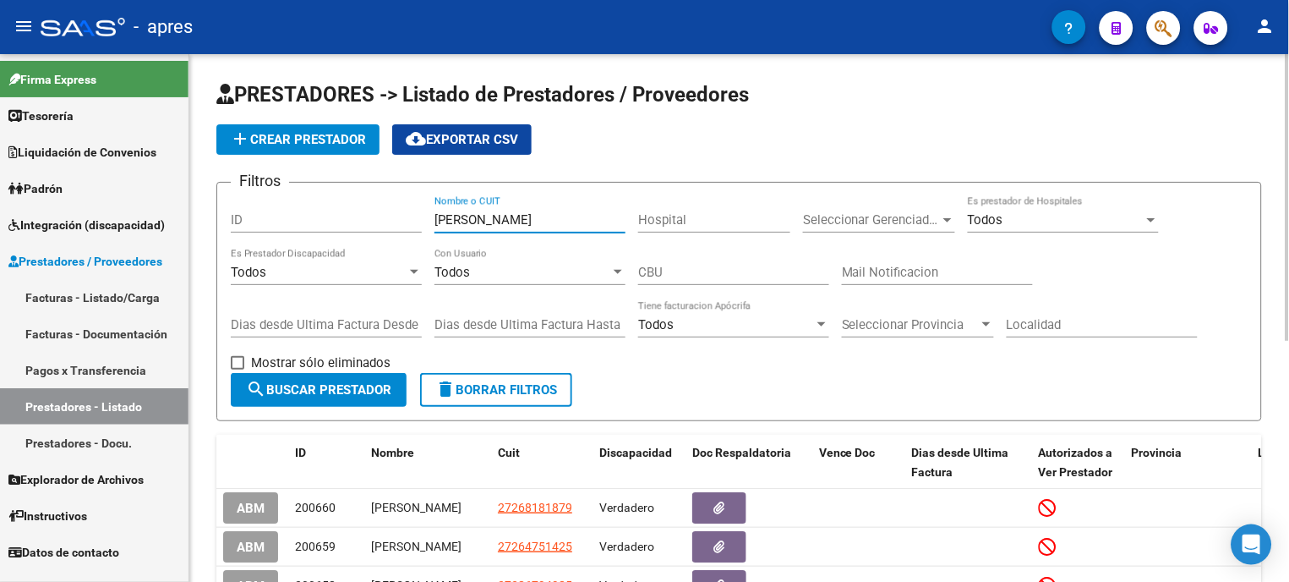
type input "[PERSON_NAME]"
click at [326, 396] on span "search Buscar Prestador" at bounding box center [318, 389] width 145 height 15
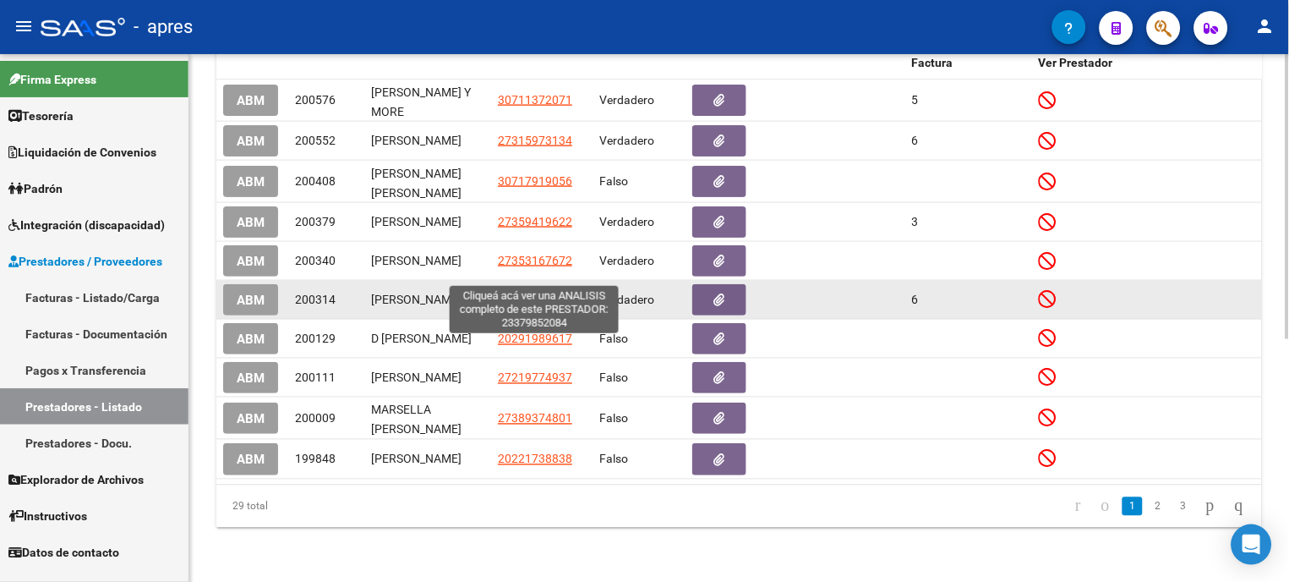
click at [536, 293] on span "23379852084" at bounding box center [535, 300] width 74 height 14
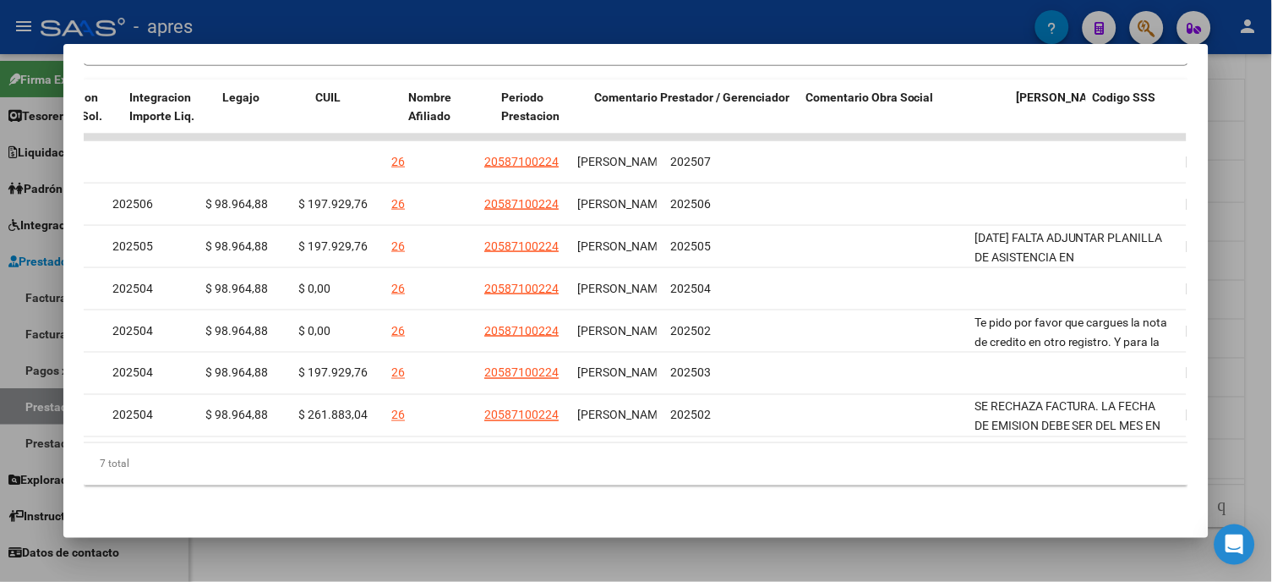
scroll to position [0, 2548]
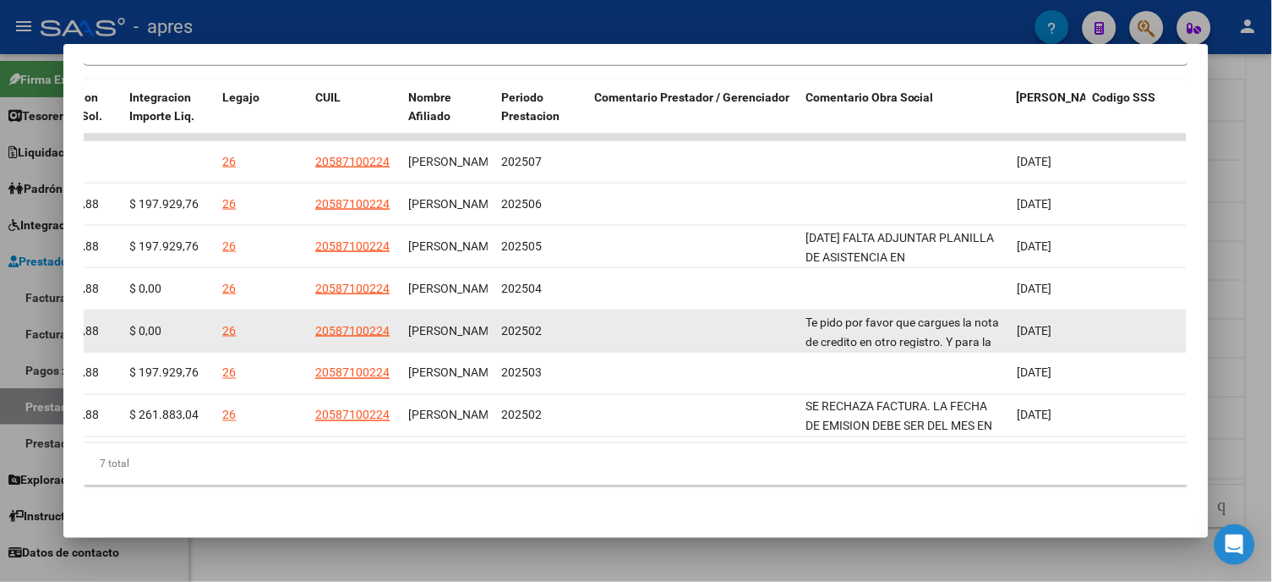
click at [917, 314] on div "Te pido por favor que cargues la nota de credito en otro registro. Y para la pr…" at bounding box center [905, 331] width 198 height 36
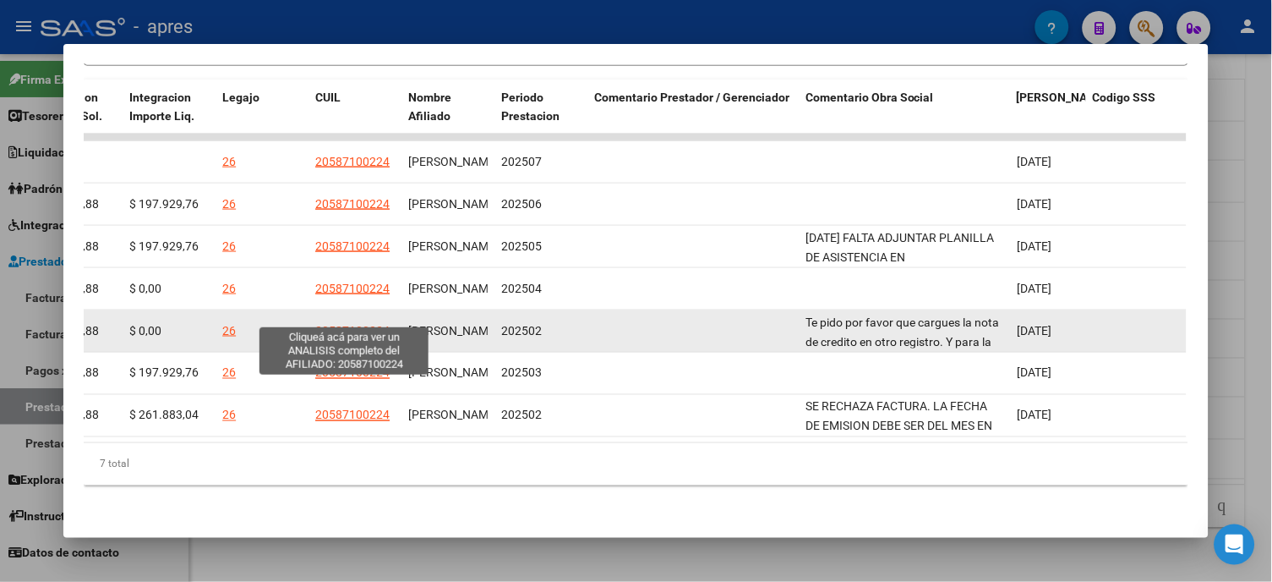
click at [347, 324] on span "20587100224" at bounding box center [352, 331] width 74 height 14
type textarea "20587100224"
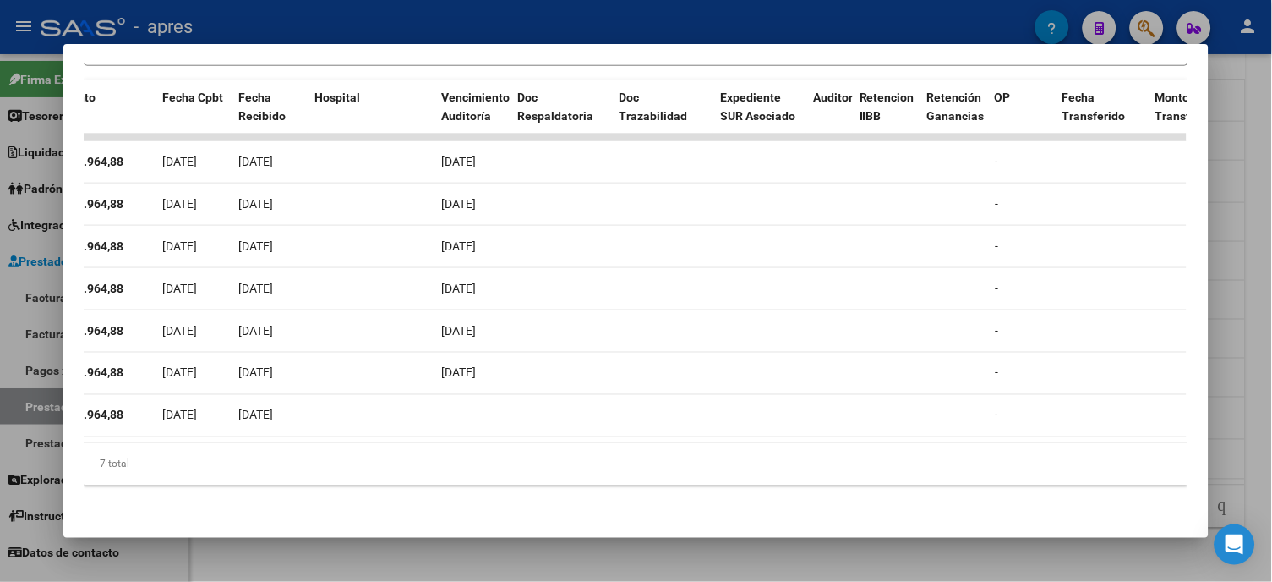
scroll to position [0, 0]
